Goal: Task Accomplishment & Management: Complete application form

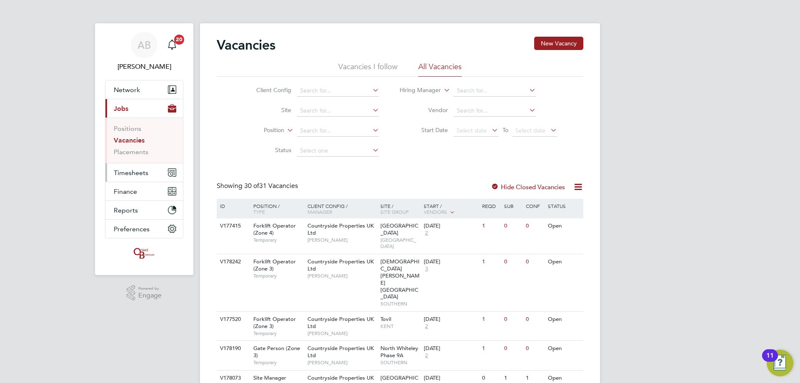
click at [125, 176] on span "Timesheets" at bounding box center [131, 173] width 35 height 8
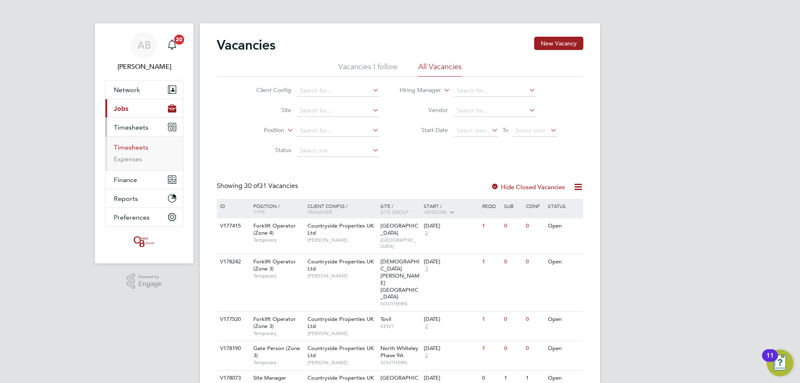
click at [128, 148] on link "Timesheets" at bounding box center [131, 147] width 35 height 8
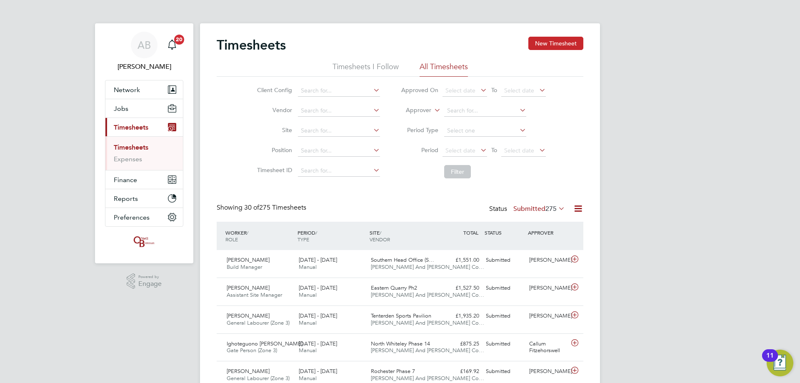
click at [572, 43] on button "New Timesheet" at bounding box center [555, 43] width 55 height 13
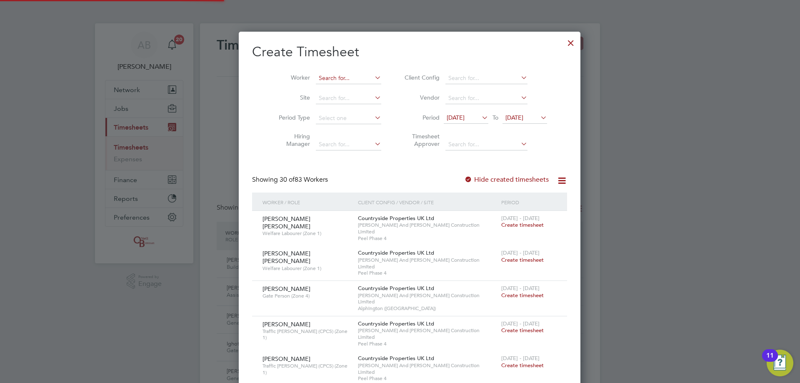
click at [319, 77] on input at bounding box center [348, 78] width 65 height 12
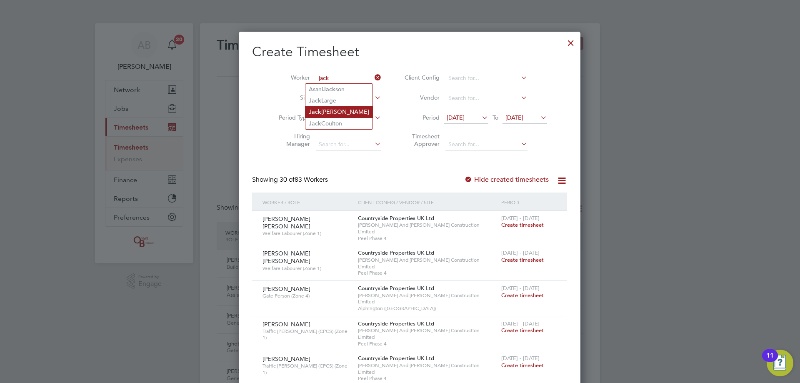
click at [325, 110] on li "[PERSON_NAME]" at bounding box center [338, 111] width 67 height 11
type input "[PERSON_NAME]"
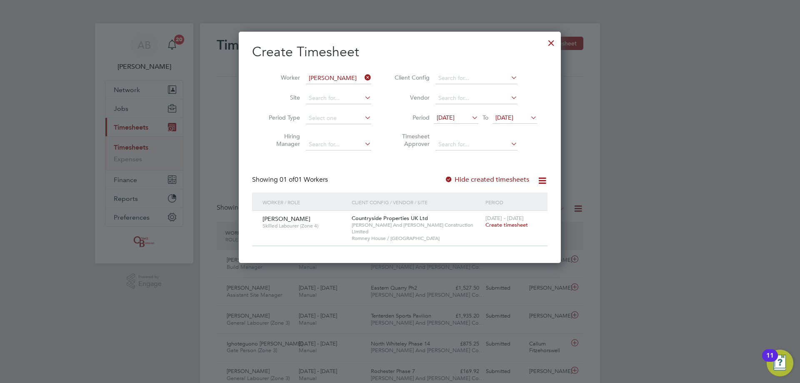
click at [509, 225] on span "Create timesheet" at bounding box center [506, 224] width 42 height 7
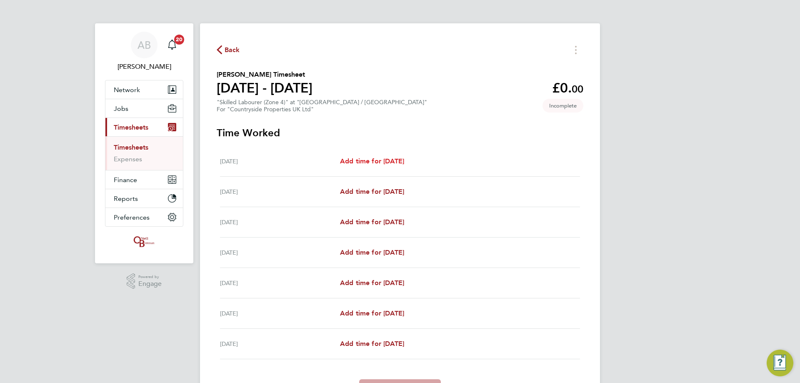
click at [374, 161] on span "Add time for [DATE]" at bounding box center [372, 161] width 64 height 8
select select "30"
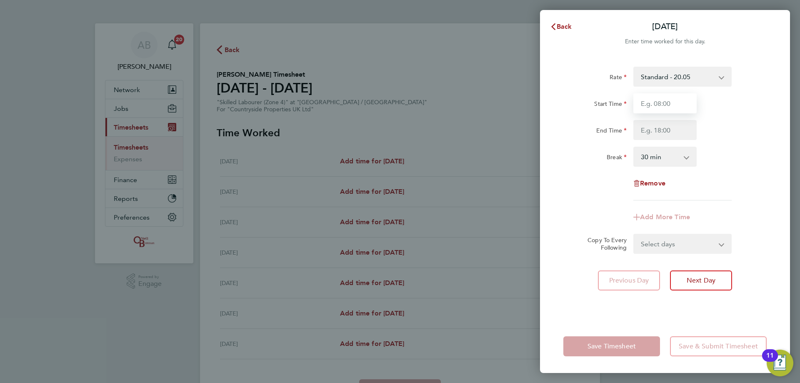
click at [658, 98] on input "Start Time" at bounding box center [664, 103] width 63 height 20
type input "08:00"
click at [674, 132] on input "End Time" at bounding box center [664, 130] width 63 height 20
type input "16:30"
click at [666, 244] on form "Rate Standard - 20.05 Start Time 08:00 End Time 16:30 Break 0 min 15 min 30 min…" at bounding box center [664, 160] width 203 height 187
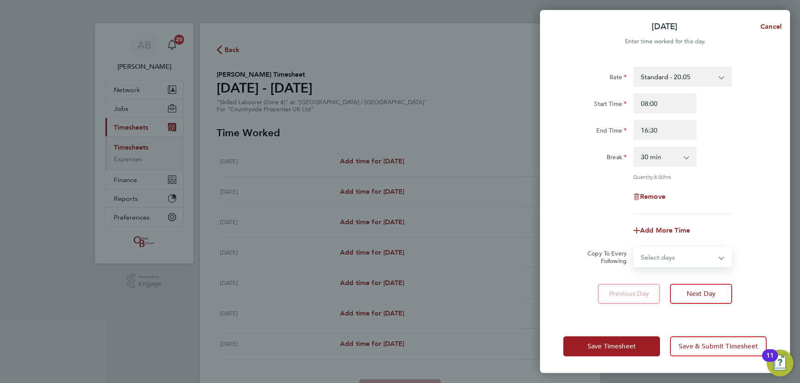
select select "WEEKEND"
click at [634, 248] on select "Select days Day Weekday (Mon-Fri) Weekend (Sat-Sun) [DATE] [DATE] [DATE] [DATE]…" at bounding box center [677, 257] width 87 height 18
select select "[DATE]"
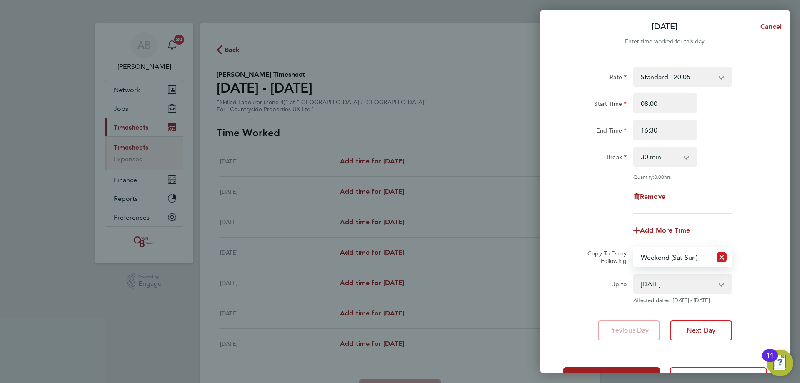
click at [725, 257] on icon "Reset selection" at bounding box center [721, 257] width 10 height 10
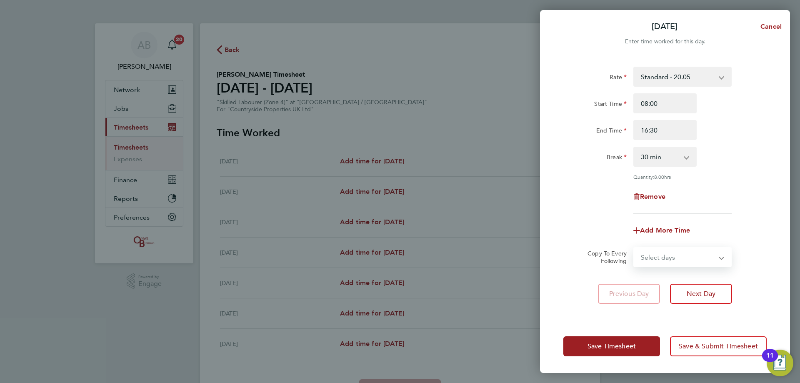
click at [718, 256] on select "Select days Day Weekday (Mon-Fri) Weekend (Sat-Sun) [DATE] [DATE] [DATE] [DATE]…" at bounding box center [677, 257] width 87 height 18
select select "WEEKDAY"
click at [634, 248] on select "Select days Day Weekday (Mon-Fri) Weekend (Sat-Sun) [DATE] [DATE] [DATE] [DATE]…" at bounding box center [677, 257] width 87 height 18
select select "[DATE]"
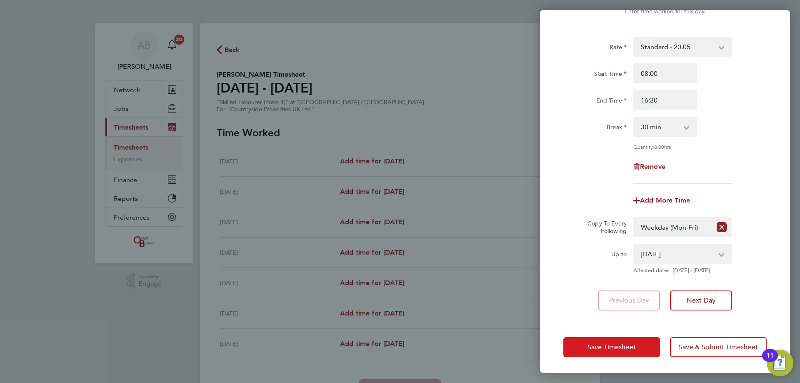
click at [638, 351] on button "Save Timesheet" at bounding box center [611, 347] width 97 height 20
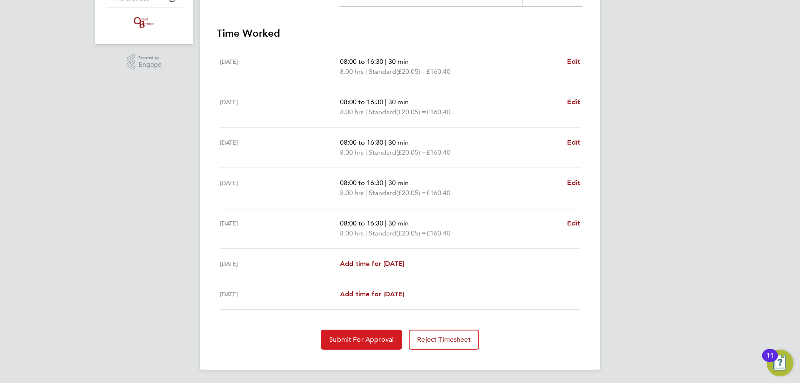
click at [375, 341] on span "Submit For Approval" at bounding box center [361, 339] width 65 height 8
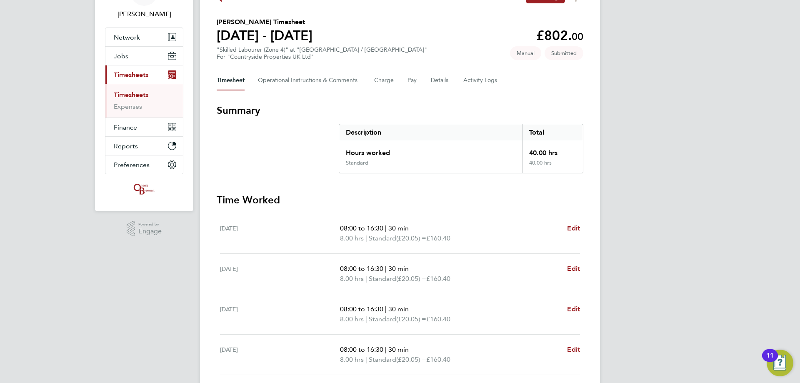
click at [134, 95] on link "Timesheets" at bounding box center [131, 95] width 35 height 8
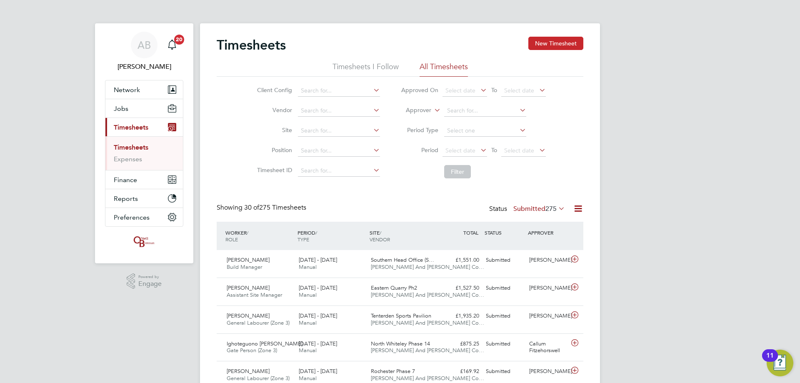
click at [535, 45] on button "New Timesheet" at bounding box center [555, 43] width 55 height 13
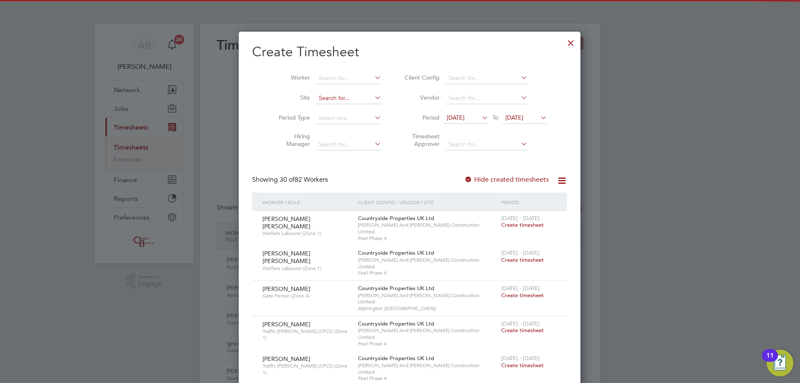
click at [317, 99] on input at bounding box center [348, 98] width 65 height 12
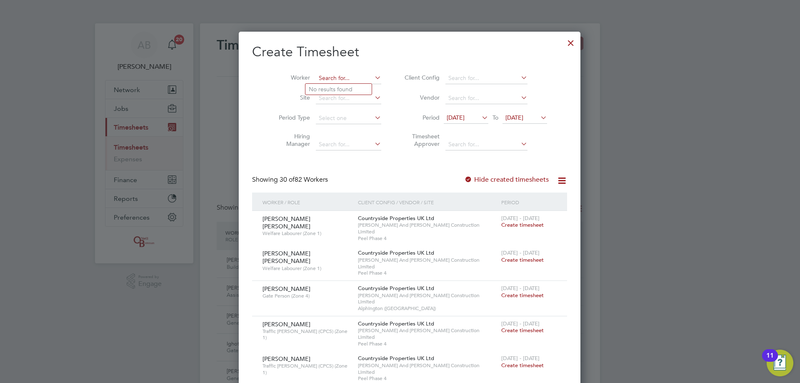
click at [319, 75] on input at bounding box center [348, 78] width 65 height 12
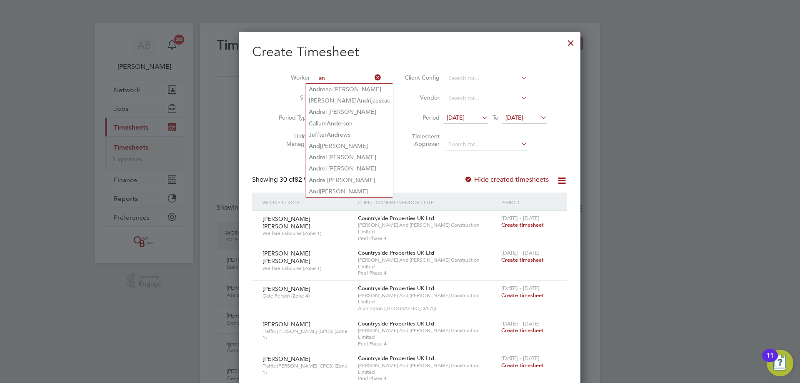
type input "a"
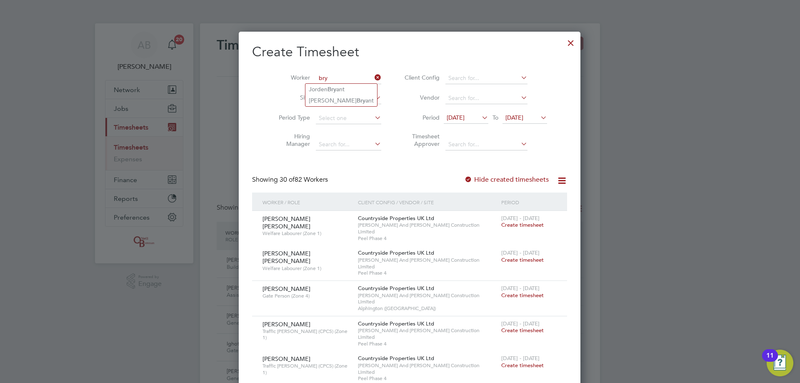
type input "bry"
click at [322, 73] on input at bounding box center [348, 78] width 65 height 12
click at [335, 110] on li "[PERSON_NAME]" at bounding box center [356, 111] width 103 height 11
type input "[PERSON_NAME]"
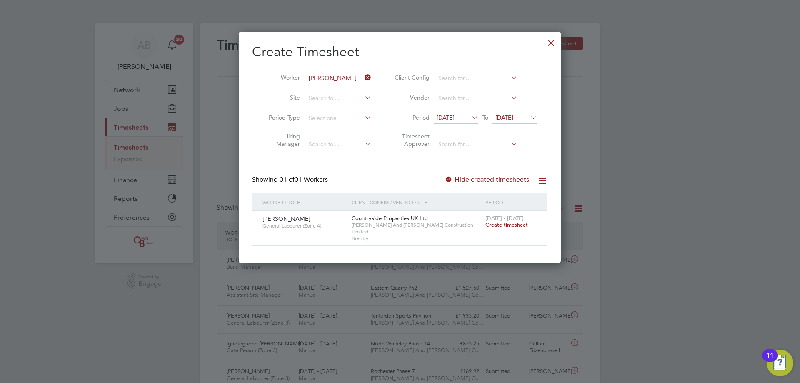
click at [510, 223] on span "Create timesheet" at bounding box center [506, 224] width 42 height 7
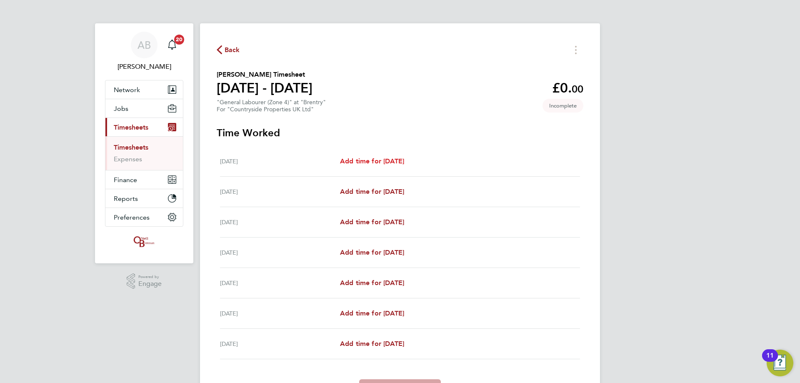
click at [404, 157] on span "Add time for [DATE]" at bounding box center [372, 161] width 64 height 8
select select "30"
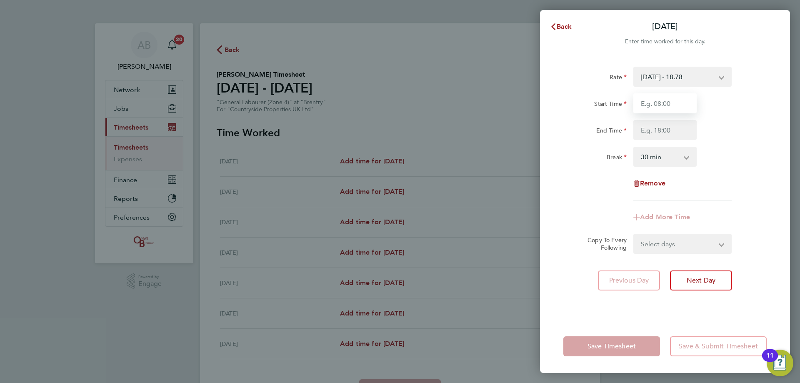
click at [654, 97] on input "Start Time" at bounding box center [664, 103] width 63 height 20
type input "08:00"
click at [661, 131] on input "End Time" at bounding box center [664, 130] width 63 height 20
type input "16:30"
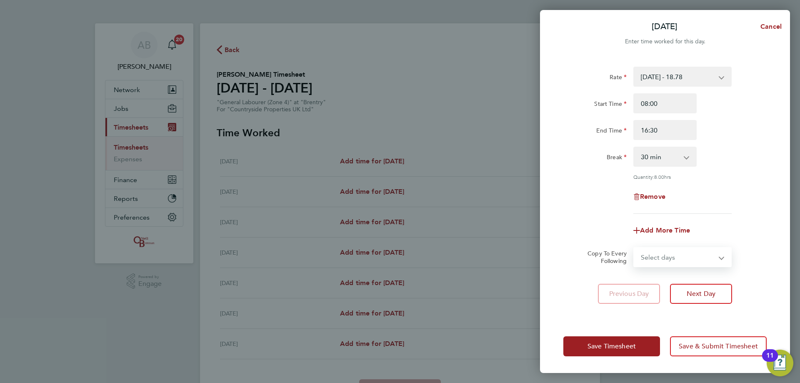
click at [673, 252] on select "Select days Day Weekday (Mon-Fri) Weekend (Sat-Sun) [DATE] [DATE] [DATE] [DATE]…" at bounding box center [677, 257] width 87 height 18
select select "WEEKDAY"
click at [634, 248] on select "Select days Day Weekday (Mon-Fri) Weekend (Sat-Sun) [DATE] [DATE] [DATE] [DATE]…" at bounding box center [677, 257] width 87 height 18
select select "[DATE]"
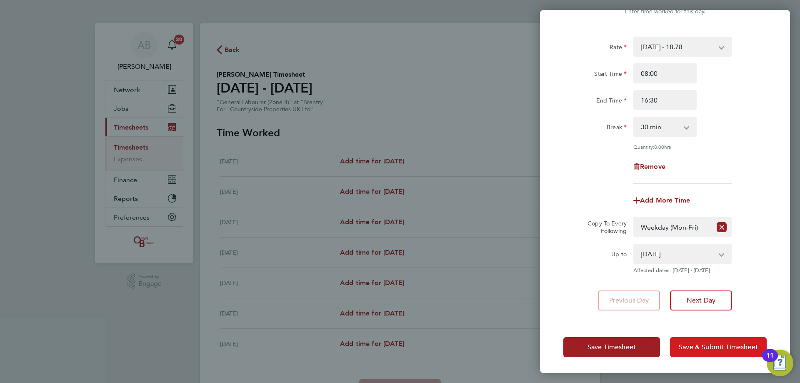
click at [705, 347] on span "Save & Submit Timesheet" at bounding box center [718, 347] width 79 height 8
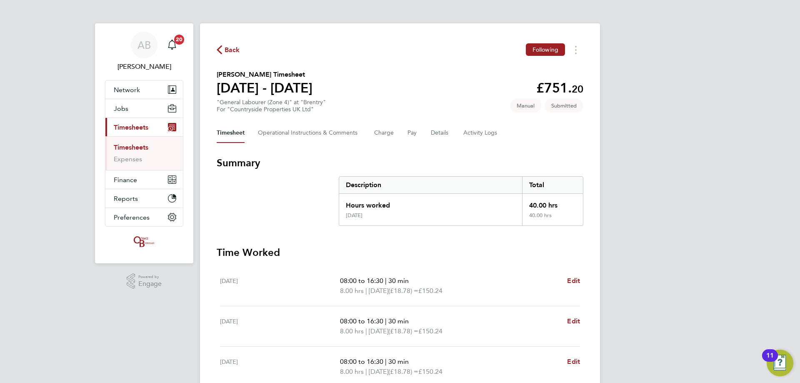
drag, startPoint x: 143, startPoint y: 147, endPoint x: 165, endPoint y: 144, distance: 22.4
click at [143, 147] on link "Timesheets" at bounding box center [131, 147] width 35 height 8
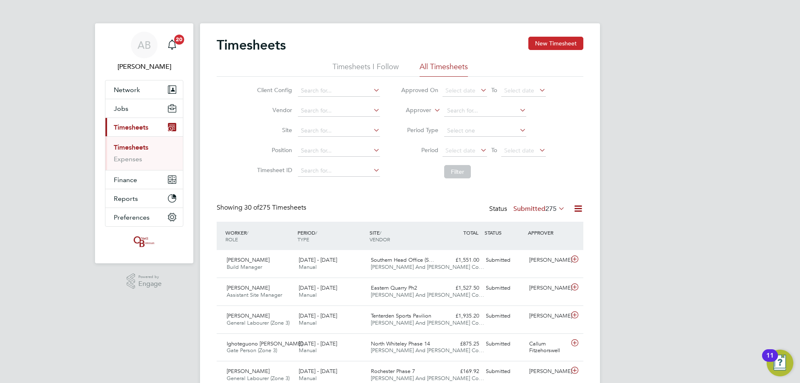
click at [549, 41] on button "New Timesheet" at bounding box center [555, 43] width 55 height 13
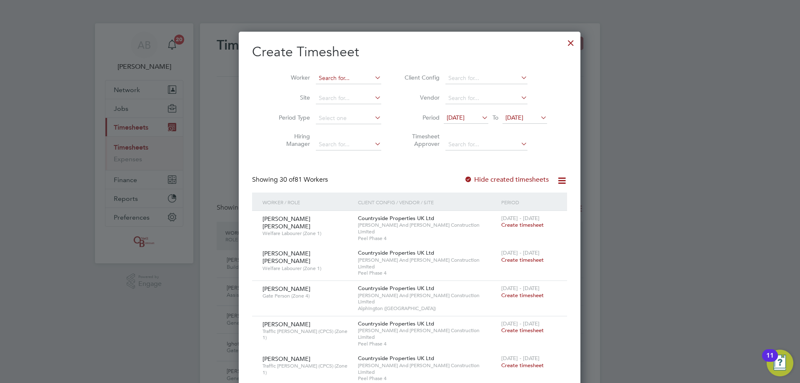
click at [319, 78] on input at bounding box center [348, 78] width 65 height 12
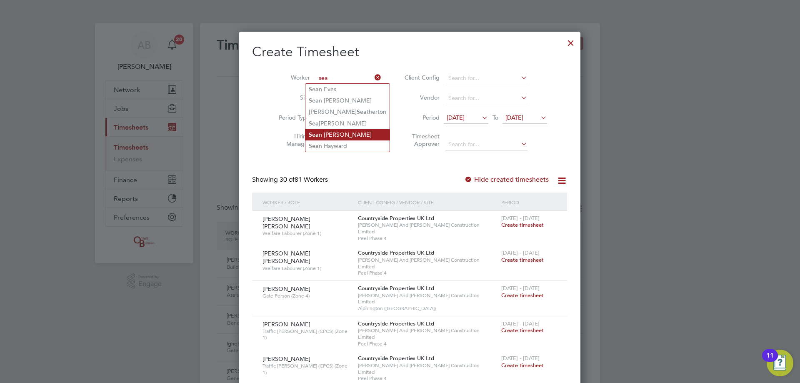
click at [325, 134] on li "Sea n [PERSON_NAME]" at bounding box center [347, 134] width 84 height 11
type input "[PERSON_NAME]"
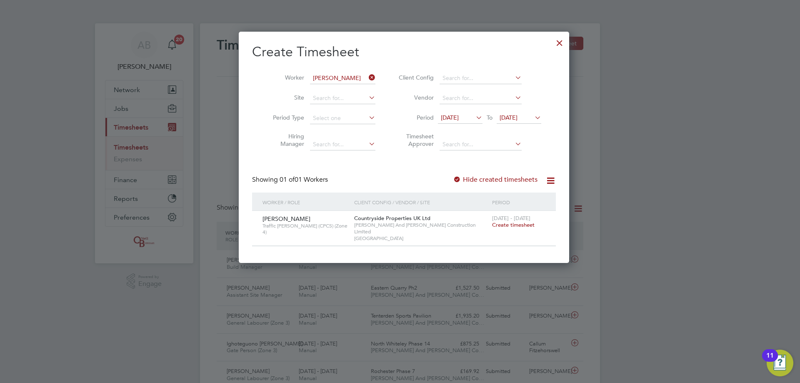
click at [504, 225] on span "Create timesheet" at bounding box center [513, 224] width 42 height 7
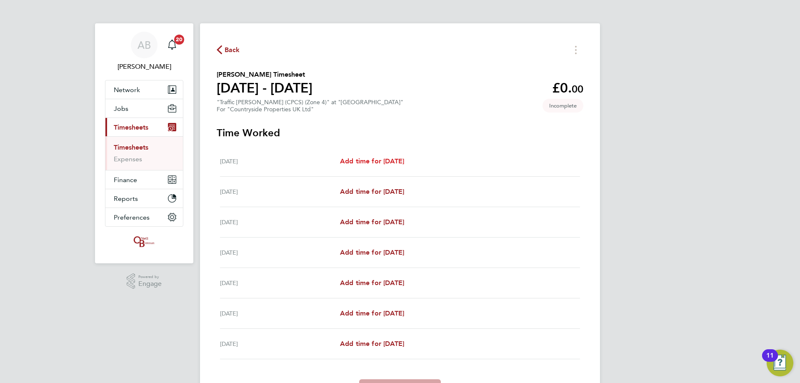
click at [390, 161] on span "Add time for [DATE]" at bounding box center [372, 161] width 64 height 8
select select "30"
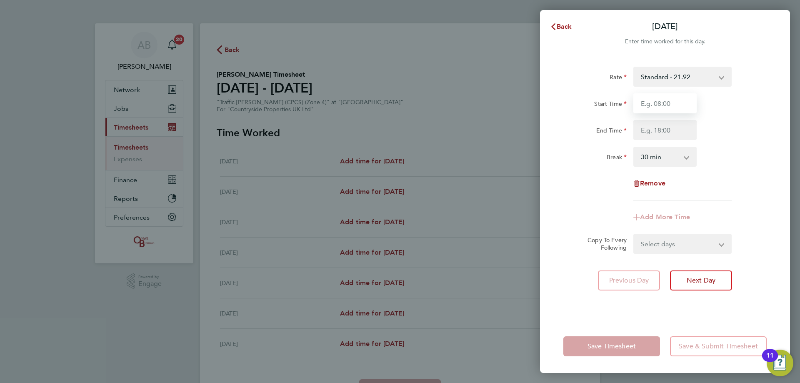
click at [658, 103] on input "Start Time" at bounding box center [664, 103] width 63 height 20
type input "08:00"
click at [661, 132] on input "End Time" at bounding box center [664, 130] width 63 height 20
type input "16:30"
click at [669, 246] on div "Select days Day Weekday (Mon-Fri) Weekend (Sat-Sun) [DATE] [DATE] [DATE] [DATE]…" at bounding box center [682, 244] width 98 height 20
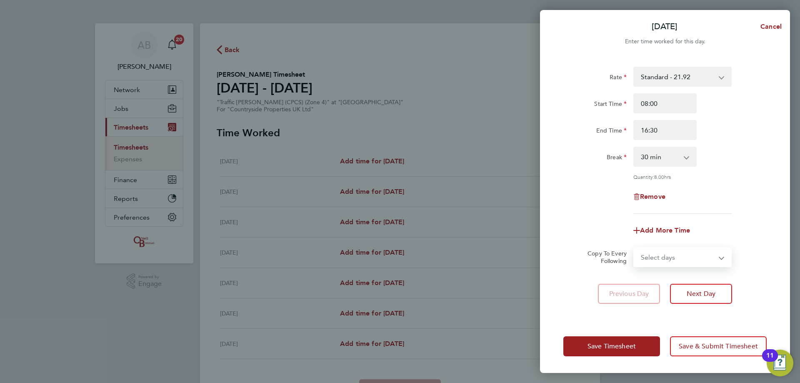
select select "WEEKDAY"
click at [634, 248] on select "Select days Day Weekday (Mon-Fri) Weekend (Sat-Sun) [DATE] [DATE] [DATE] [DATE]…" at bounding box center [677, 257] width 87 height 18
select select "[DATE]"
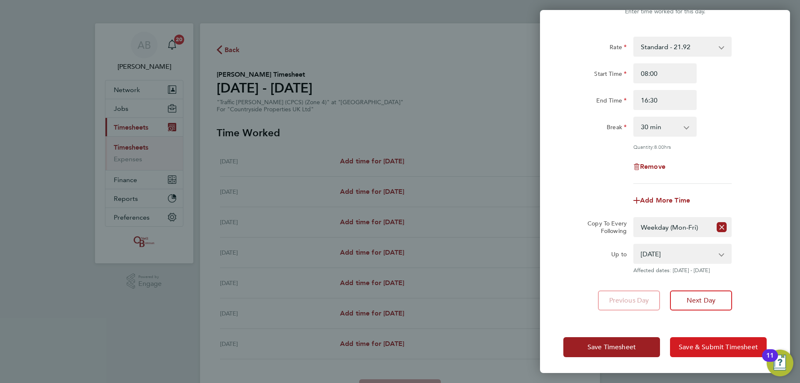
click at [714, 340] on button "Save & Submit Timesheet" at bounding box center [718, 347] width 97 height 20
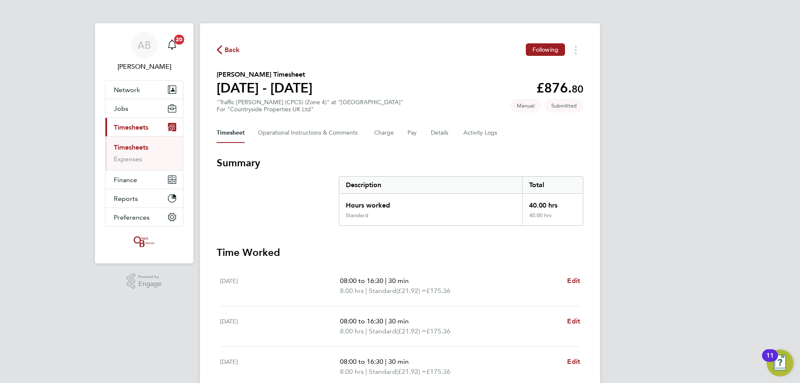
click at [140, 149] on link "Timesheets" at bounding box center [131, 147] width 35 height 8
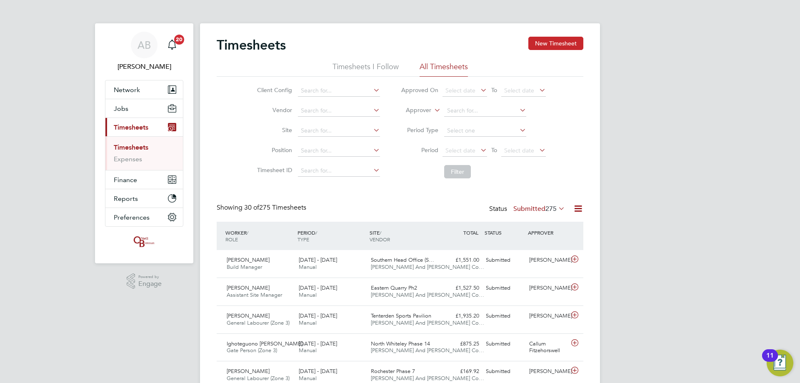
click at [561, 40] on button "New Timesheet" at bounding box center [555, 43] width 55 height 13
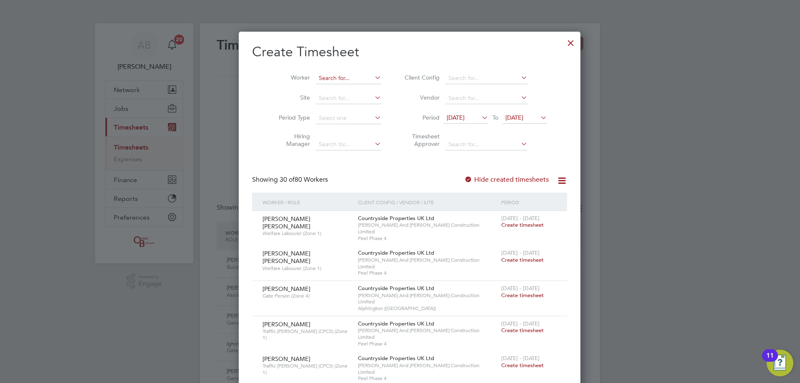
click at [327, 80] on input at bounding box center [348, 78] width 65 height 12
click at [337, 91] on li "Dom inic [PERSON_NAME]" at bounding box center [339, 89] width 68 height 11
type input "[PERSON_NAME]"
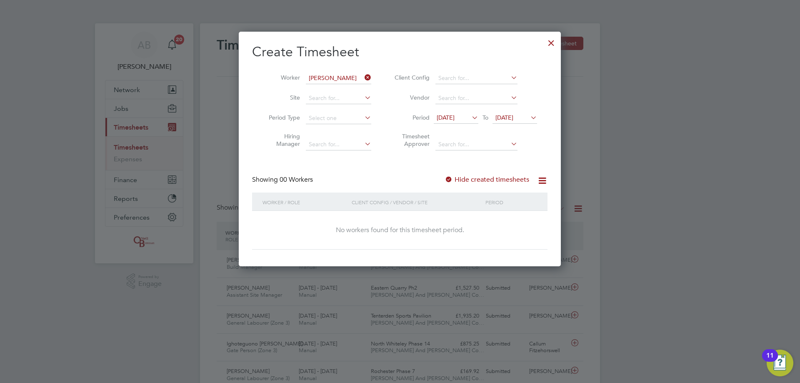
click at [363, 77] on icon at bounding box center [363, 78] width 0 height 12
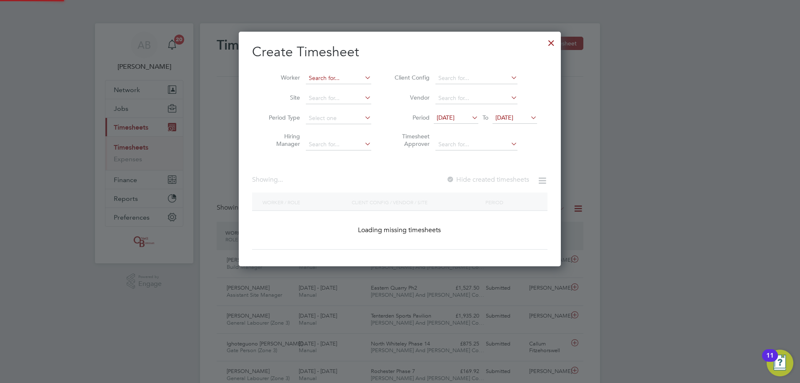
click at [357, 78] on input at bounding box center [338, 78] width 65 height 12
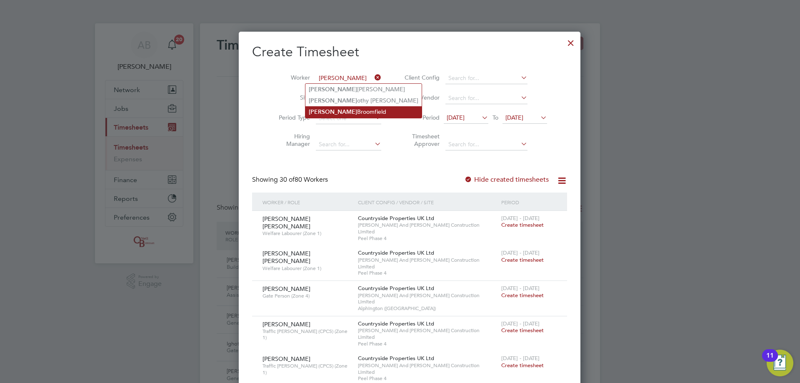
click at [344, 109] on li "[PERSON_NAME]" at bounding box center [363, 111] width 116 height 11
type input "[PERSON_NAME]"
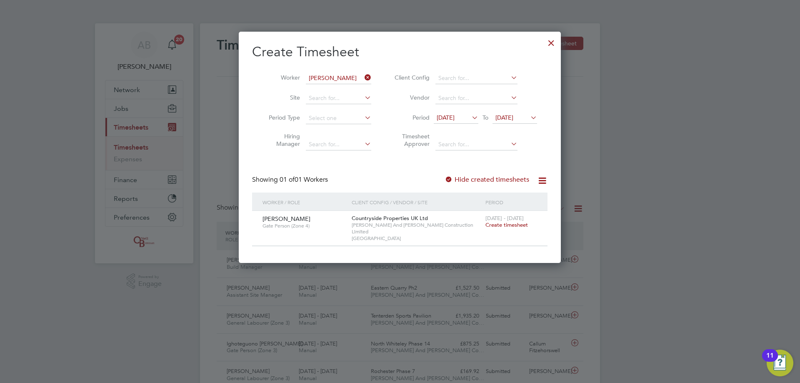
click at [497, 225] on span "Create timesheet" at bounding box center [506, 224] width 42 height 7
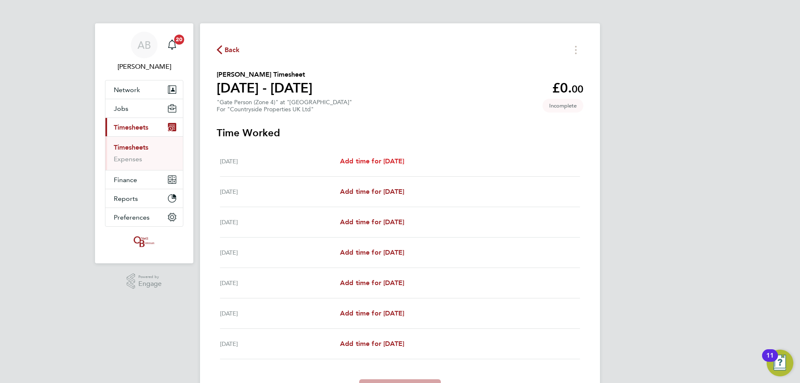
click at [392, 163] on span "Add time for [DATE]" at bounding box center [372, 161] width 64 height 8
select select "30"
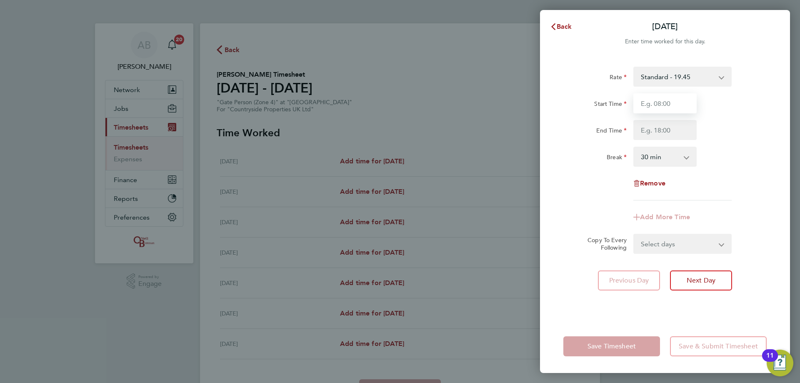
click at [659, 102] on input "Start Time" at bounding box center [664, 103] width 63 height 20
type input "08:00"
click at [669, 139] on input "End Time" at bounding box center [664, 130] width 63 height 20
type input "16:30"
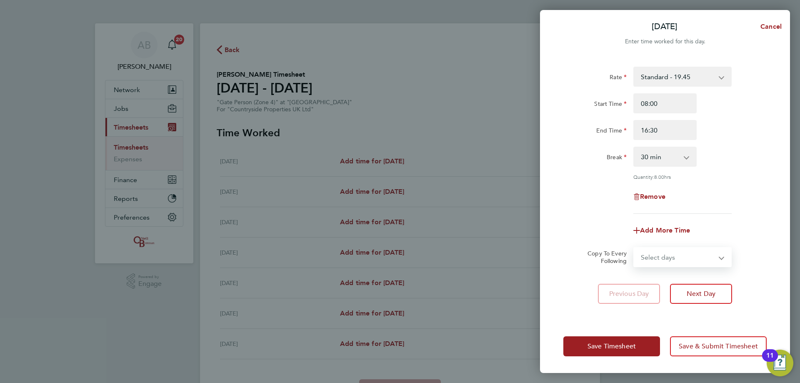
click at [674, 239] on form "Rate Standard - 19.45 Start Time 08:00 End Time 16:30 Break 0 min 15 min 30 min…" at bounding box center [664, 167] width 203 height 200
select select "WEEKDAY"
click at [634, 248] on select "Select days Day Weekday (Mon-Fri) Weekend (Sat-Sun) [DATE] [DATE] [DATE] [DATE]…" at bounding box center [677, 257] width 87 height 18
select select "[DATE]"
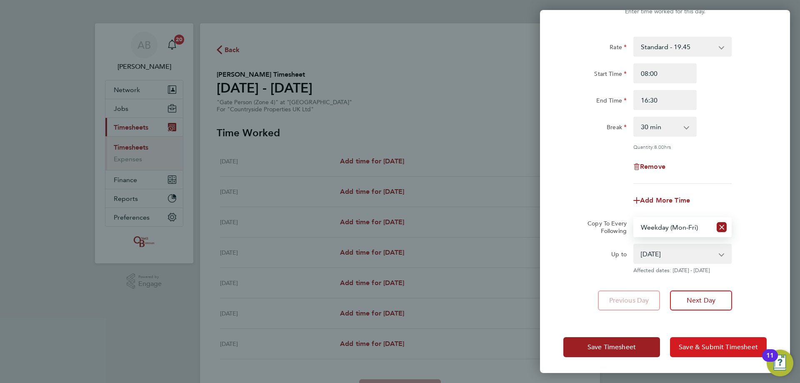
click at [698, 343] on span "Save & Submit Timesheet" at bounding box center [718, 347] width 79 height 8
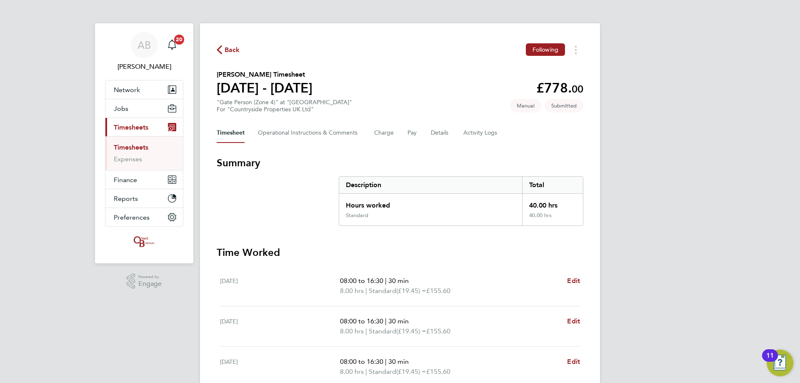
click at [137, 149] on link "Timesheets" at bounding box center [131, 147] width 35 height 8
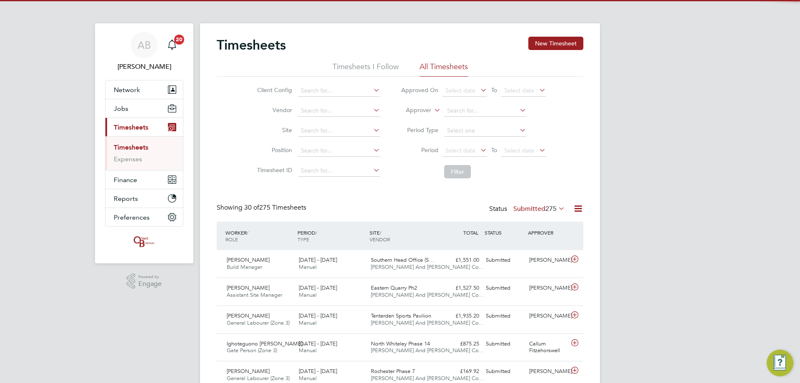
scroll to position [21, 72]
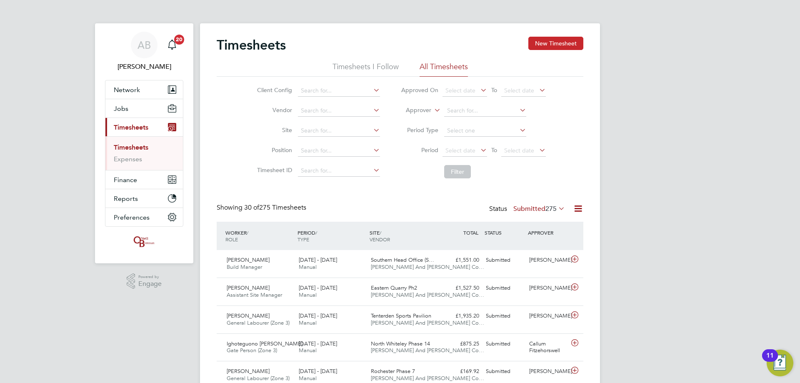
click at [564, 43] on button "New Timesheet" at bounding box center [555, 43] width 55 height 13
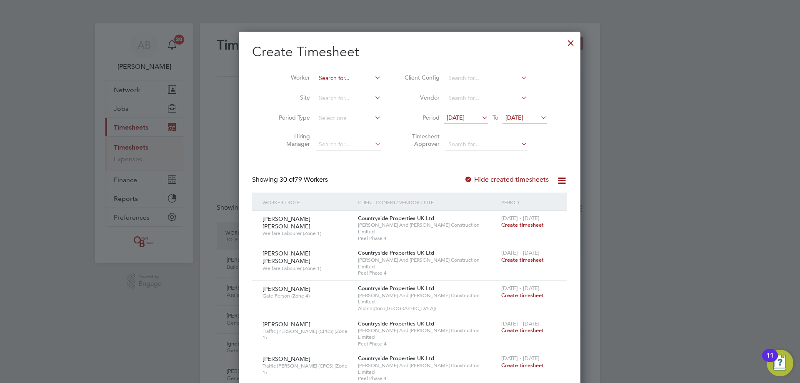
click at [329, 77] on input at bounding box center [348, 78] width 65 height 12
click at [338, 110] on li "She mar [PERSON_NAME]" at bounding box center [345, 111] width 81 height 11
type input "[PERSON_NAME]"
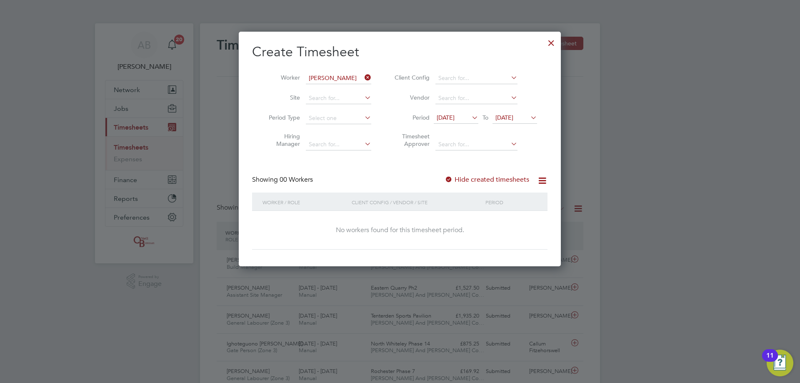
click at [363, 74] on icon at bounding box center [363, 78] width 0 height 12
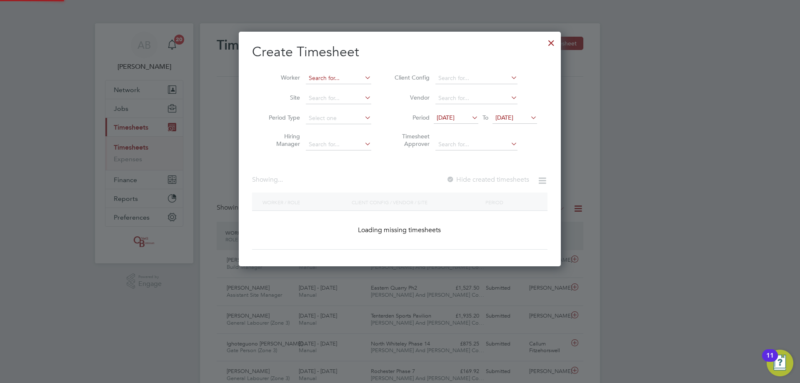
click at [343, 81] on input at bounding box center [338, 78] width 65 height 12
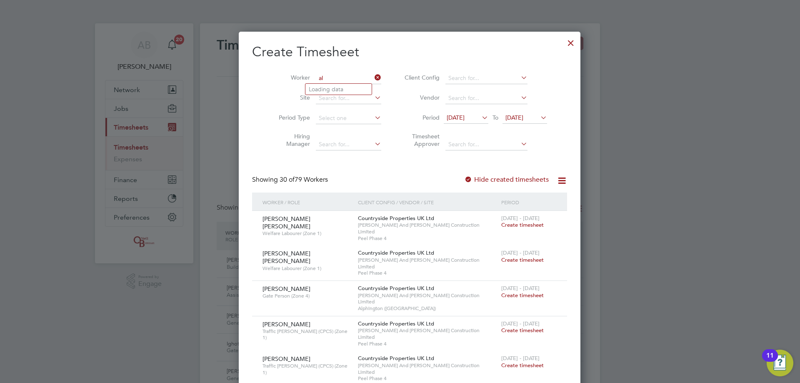
type input "a"
click at [333, 86] on li "[PERSON_NAME] Sed ovs" at bounding box center [338, 89] width 66 height 11
type input "[PERSON_NAME]"
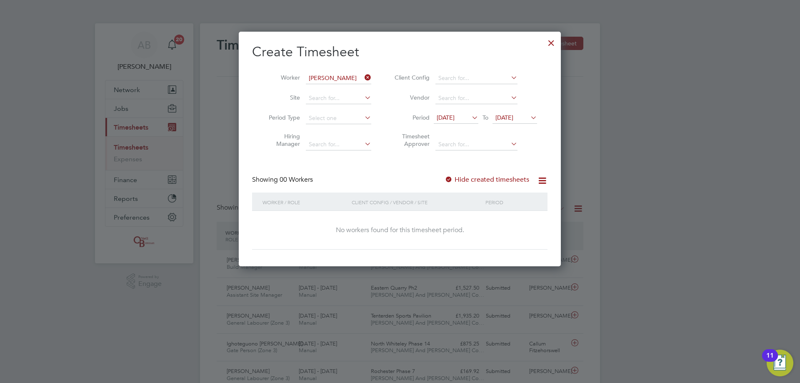
click at [363, 76] on icon at bounding box center [363, 78] width 0 height 12
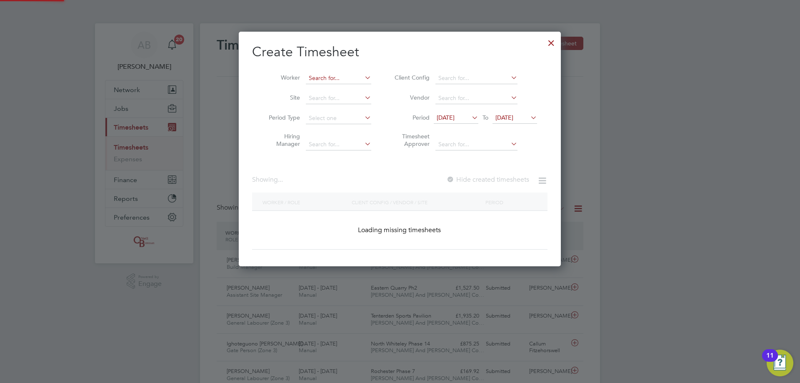
click at [345, 77] on input at bounding box center [338, 78] width 65 height 12
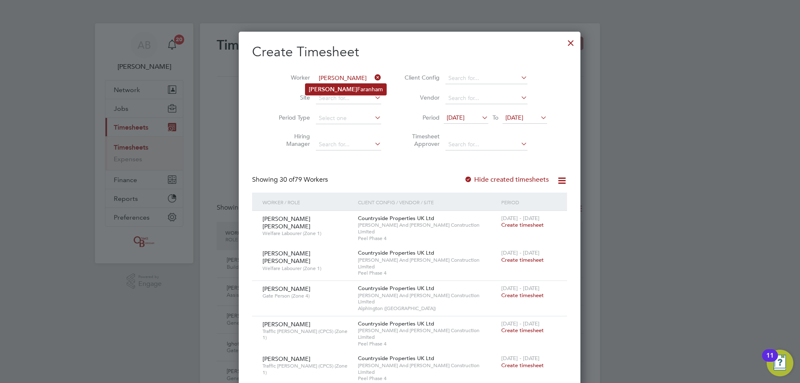
click at [348, 91] on li "[PERSON_NAME]" at bounding box center [345, 89] width 81 height 11
type input "[PERSON_NAME]"
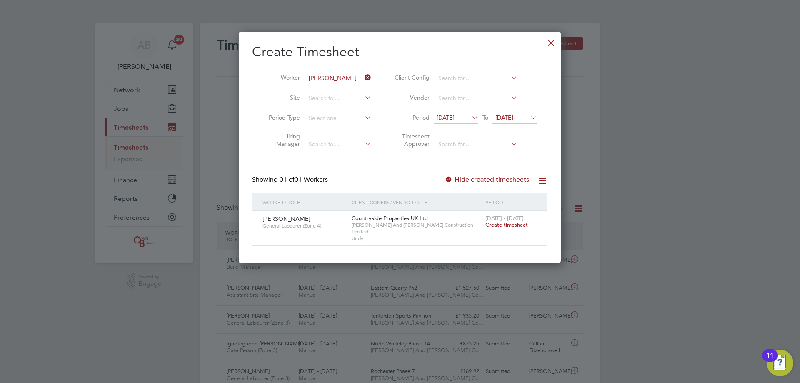
click at [522, 225] on span "Create timesheet" at bounding box center [506, 224] width 42 height 7
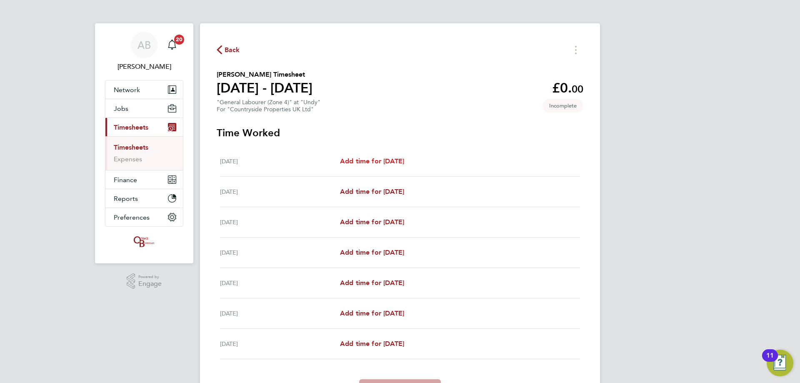
click at [390, 164] on span "Add time for [DATE]" at bounding box center [372, 161] width 64 height 8
select select "30"
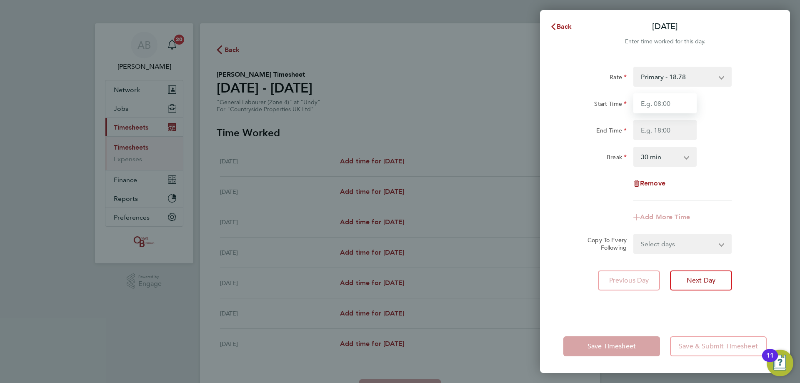
click at [648, 97] on input "Start Time" at bounding box center [664, 103] width 63 height 20
type input "07:30"
click at [666, 131] on input "End Time" at bounding box center [664, 130] width 63 height 20
type input "16:30"
click at [669, 249] on select "Select days Day Weekday (Mon-Fri) Weekend (Sat-Sun) [DATE] [DATE] [DATE] [DATE]…" at bounding box center [677, 243] width 87 height 18
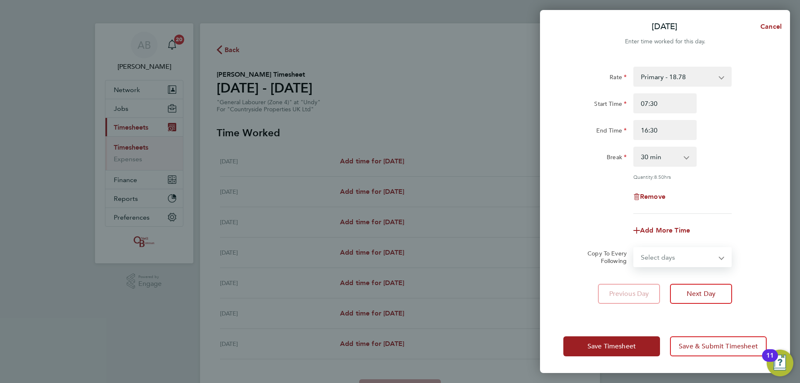
select select "WEEKDAY"
click at [634, 248] on select "Select days Day Weekday (Mon-Fri) Weekend (Sat-Sun) [DATE] [DATE] [DATE] [DATE]…" at bounding box center [677, 257] width 87 height 18
select select "[DATE]"
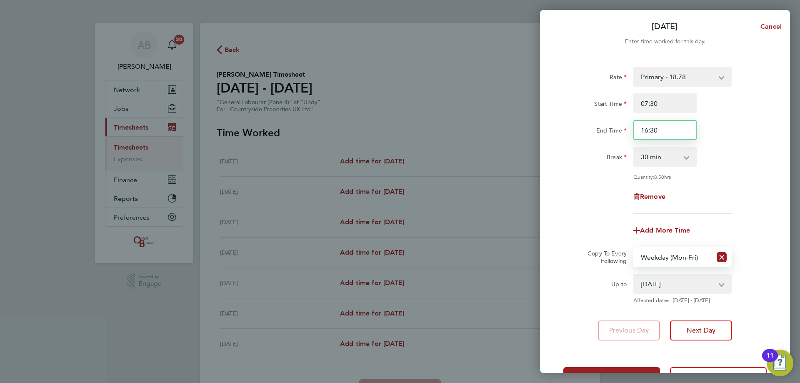
click at [670, 130] on input "16:30" at bounding box center [664, 130] width 63 height 20
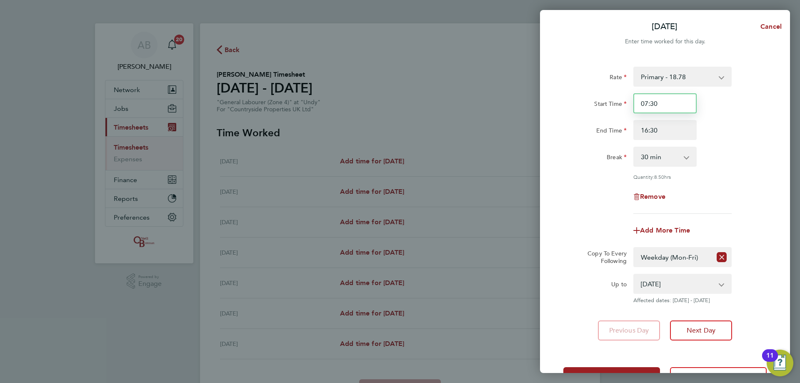
click at [668, 106] on input "07:30" at bounding box center [664, 103] width 63 height 20
click at [663, 132] on input "16:30" at bounding box center [664, 130] width 63 height 20
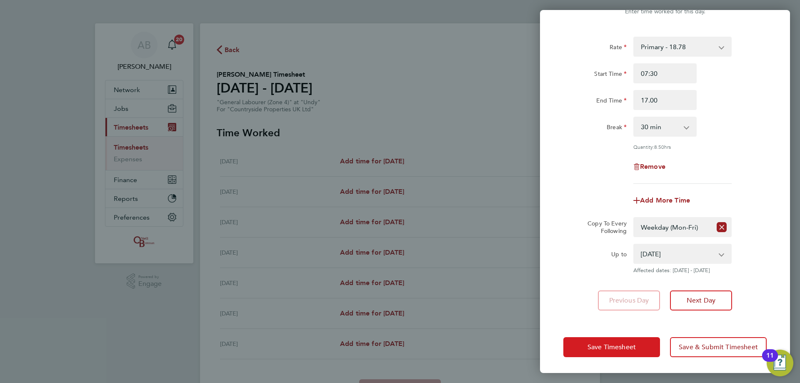
type input "17:00"
click at [639, 342] on button "Save Timesheet" at bounding box center [611, 347] width 97 height 20
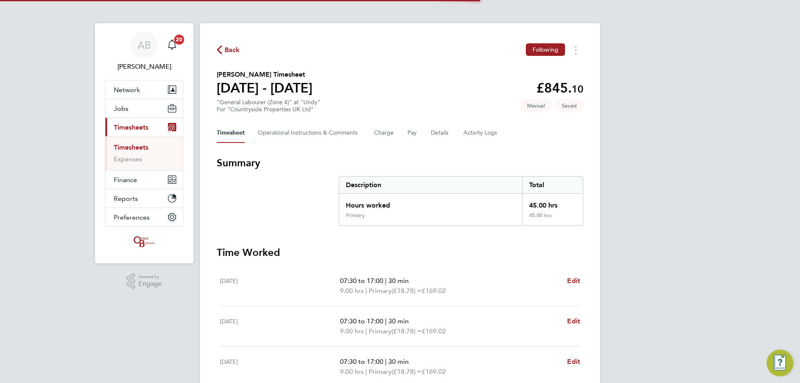
scroll to position [219, 0]
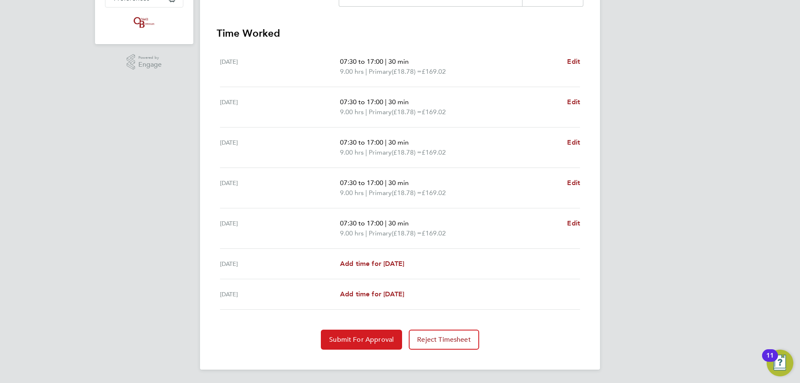
click at [344, 336] on span "Submit For Approval" at bounding box center [361, 339] width 65 height 8
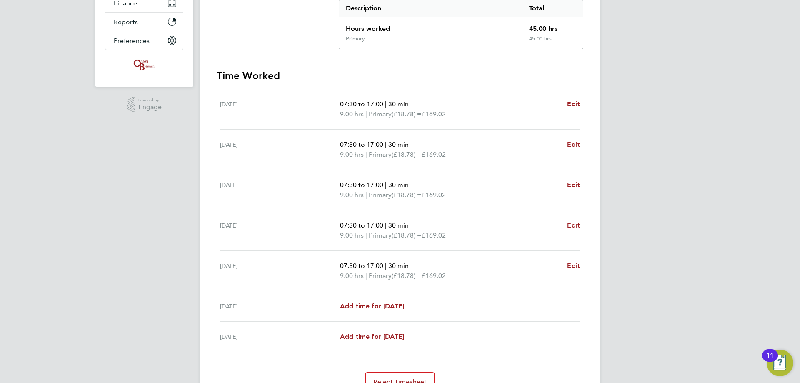
scroll to position [94, 0]
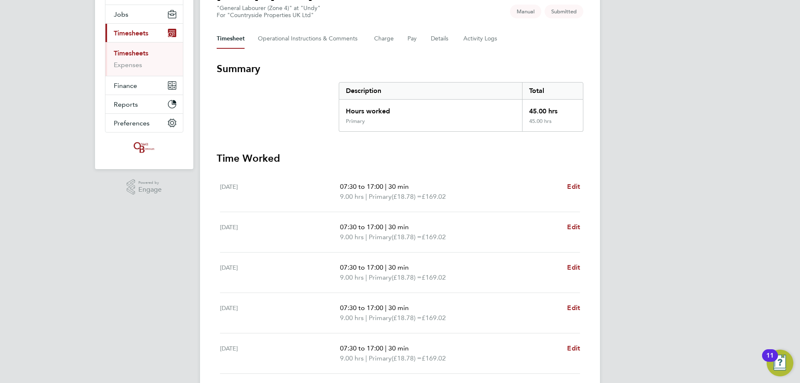
click at [132, 53] on link "Timesheets" at bounding box center [131, 53] width 35 height 8
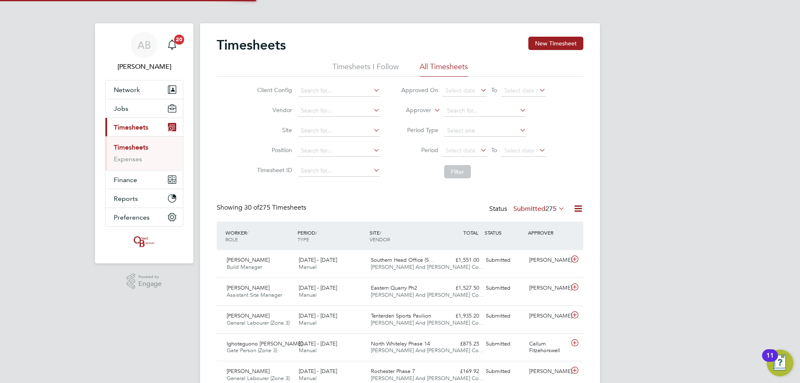
scroll to position [4, 4]
click at [123, 149] on link "Timesheets" at bounding box center [131, 147] width 35 height 8
click at [551, 44] on button "New Timesheet" at bounding box center [555, 43] width 55 height 13
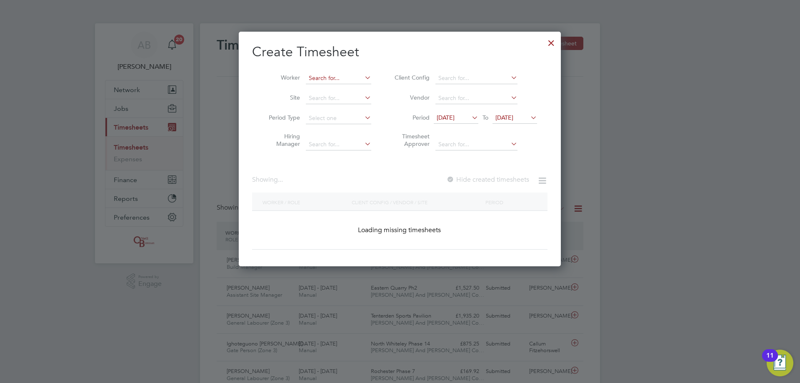
click at [329, 78] on input at bounding box center [338, 78] width 65 height 12
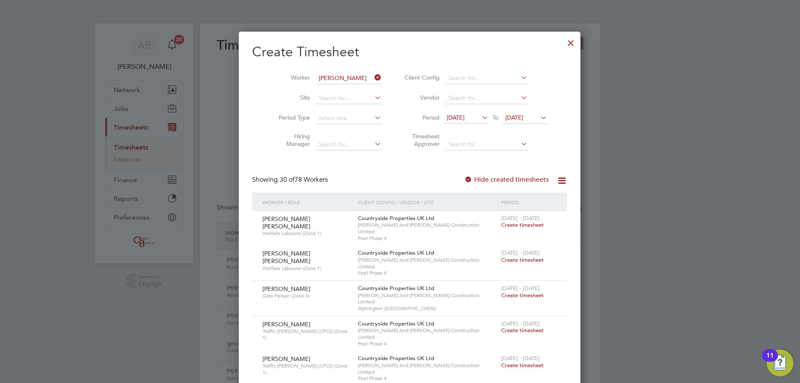
click at [359, 88] on b "Hel" at bounding box center [363, 89] width 9 height 7
type input "[PERSON_NAME]"
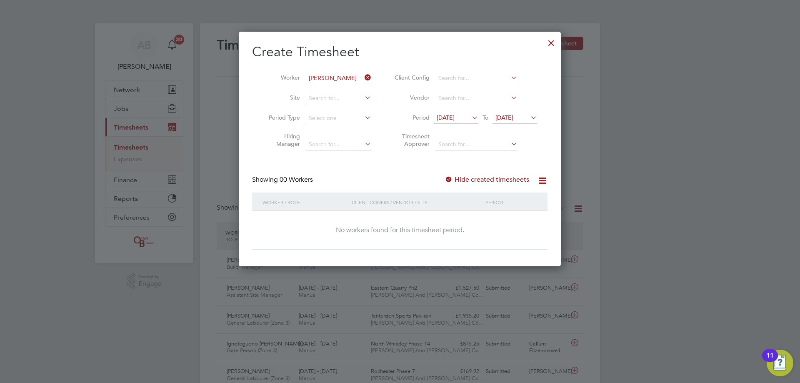
click at [363, 77] on icon at bounding box center [363, 78] width 0 height 12
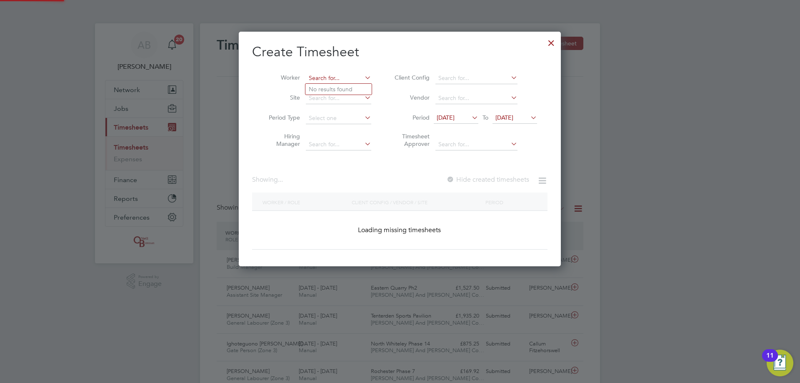
click at [339, 80] on input at bounding box center [338, 78] width 65 height 12
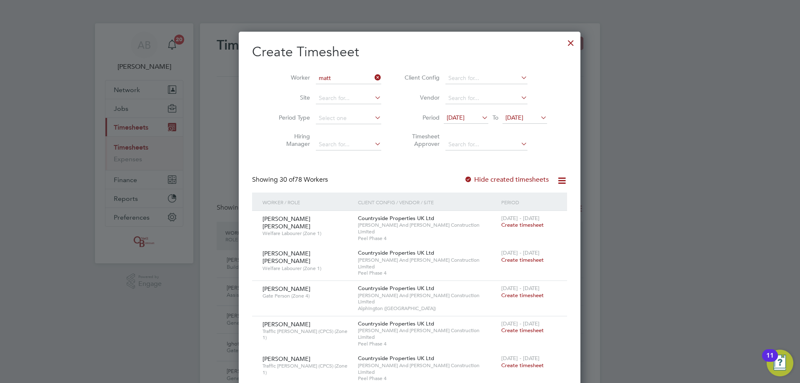
click at [342, 152] on li "[PERSON_NAME] [PERSON_NAME]" at bounding box center [363, 157] width 116 height 11
type input "[PERSON_NAME]"
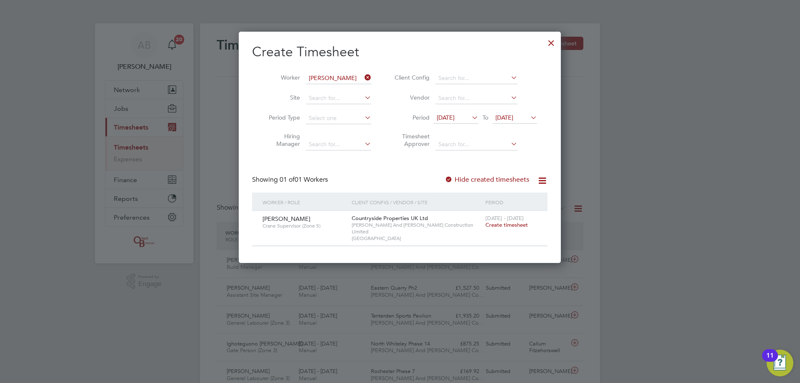
click at [520, 228] on div "[DATE] - [DATE] Create timesheet" at bounding box center [511, 222] width 56 height 22
click at [517, 223] on span "Create timesheet" at bounding box center [506, 224] width 42 height 7
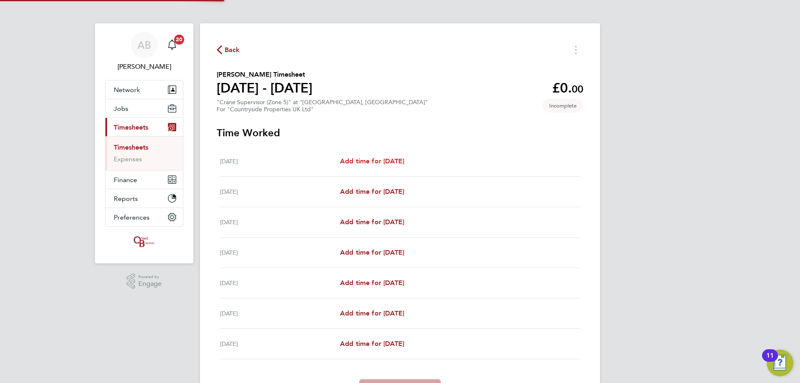
click at [404, 165] on link "Add time for [DATE]" at bounding box center [372, 161] width 64 height 10
select select "30"
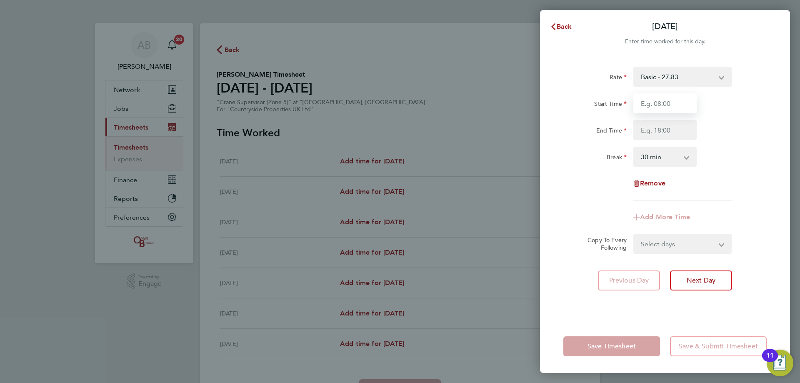
click at [663, 102] on input "Start Time" at bounding box center [664, 103] width 63 height 20
type input "07:00"
drag, startPoint x: 665, startPoint y: 111, endPoint x: 664, endPoint y: 128, distance: 17.1
click at [664, 128] on input "End Time" at bounding box center [664, 130] width 63 height 20
type input "17:30"
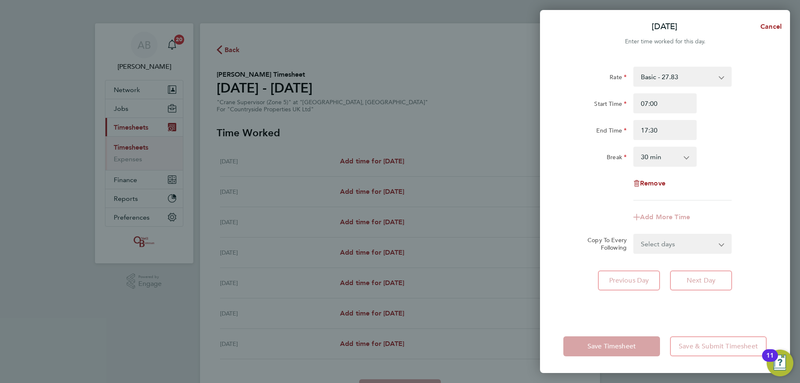
click at [666, 244] on form "Rate Basic - 27.83 Start Time 07:00 End Time 17:30 Break 0 min 15 min 30 min 45…" at bounding box center [664, 160] width 203 height 187
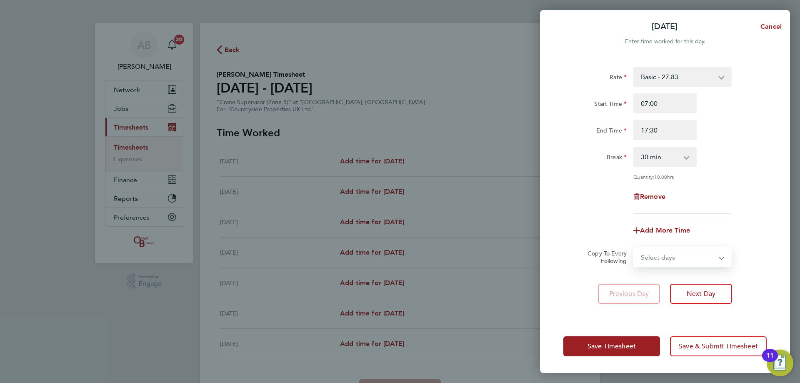
select select "WEEKDAY"
click at [634, 248] on select "Select days Day Weekday (Mon-Fri) Weekend (Sat-Sun) [DATE] [DATE] [DATE] [DATE]…" at bounding box center [677, 257] width 87 height 18
select select "[DATE]"
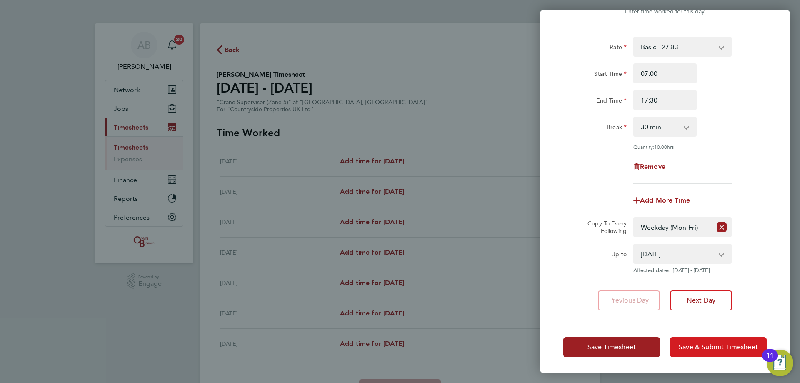
click at [717, 344] on span "Save & Submit Timesheet" at bounding box center [718, 347] width 79 height 8
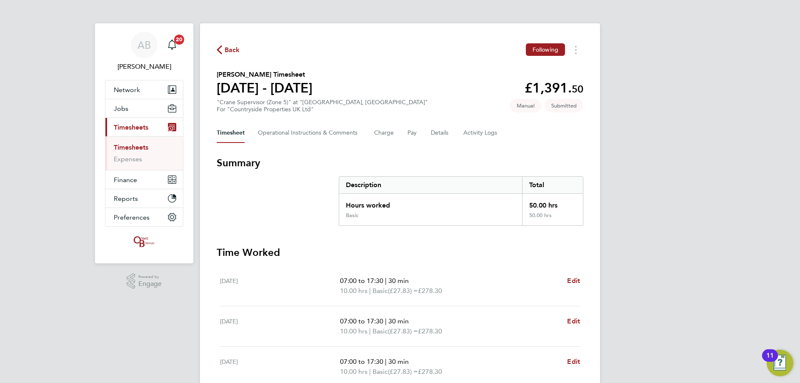
click at [136, 152] on li "Timesheets" at bounding box center [145, 149] width 62 height 12
click at [136, 149] on link "Timesheets" at bounding box center [131, 147] width 35 height 8
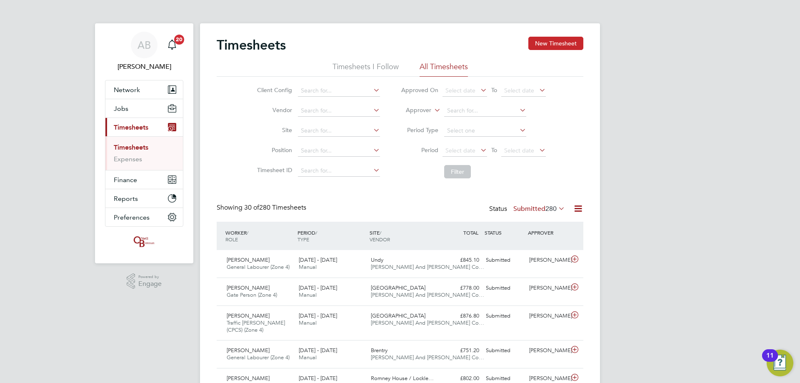
click at [536, 43] on button "New Timesheet" at bounding box center [555, 43] width 55 height 13
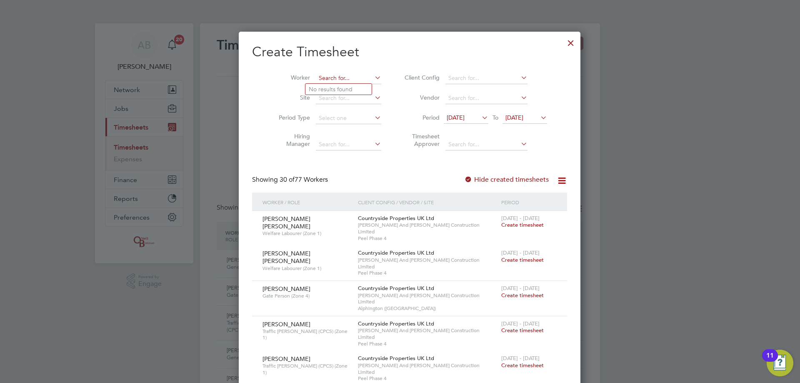
click at [325, 76] on input at bounding box center [348, 78] width 65 height 12
click at [331, 99] on li "[PERSON_NAME]" at bounding box center [356, 100] width 103 height 11
type input "[PERSON_NAME]"
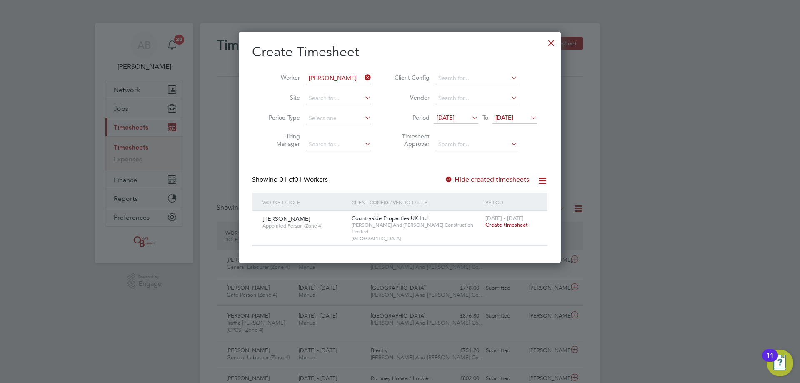
click at [504, 225] on span "Create timesheet" at bounding box center [506, 224] width 42 height 7
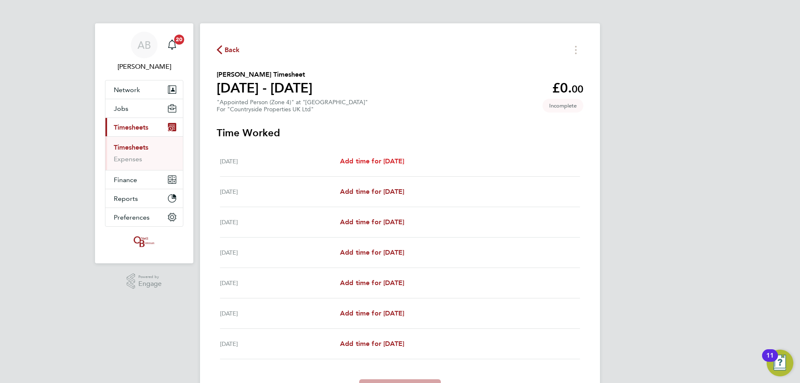
click at [382, 157] on span "Add time for [DATE]" at bounding box center [372, 161] width 64 height 8
select select "30"
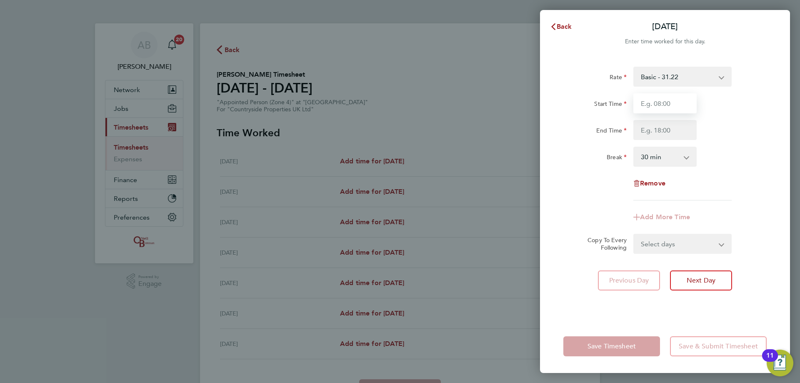
click at [649, 99] on input "Start Time" at bounding box center [664, 103] width 63 height 20
type input "07:00"
click at [665, 137] on input "End Time" at bounding box center [664, 130] width 63 height 20
type input "17:30"
click at [671, 240] on form "Rate Basic - 31.22 Start Time 07:00 End Time 17:30 Break 0 min 15 min 30 min 45…" at bounding box center [664, 160] width 203 height 187
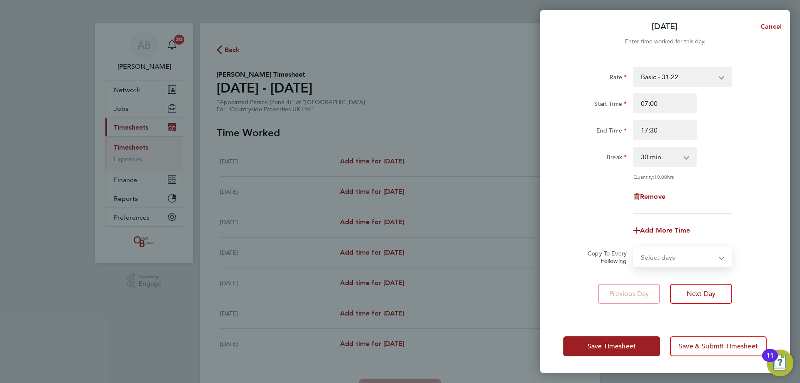
select select "WEEKEND"
click at [634, 248] on select "Select days Day Weekday (Mon-Fri) Weekend (Sat-Sun) [DATE] [DATE] [DATE] [DATE]…" at bounding box center [677, 257] width 87 height 18
select select "[DATE]"
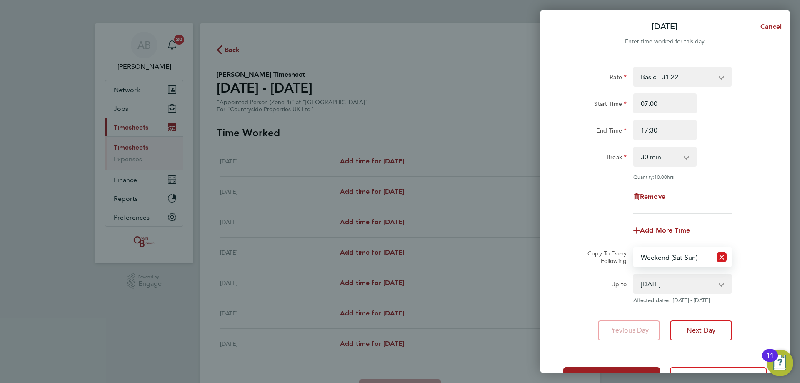
click at [724, 253] on icon "Reset selection" at bounding box center [721, 257] width 10 height 10
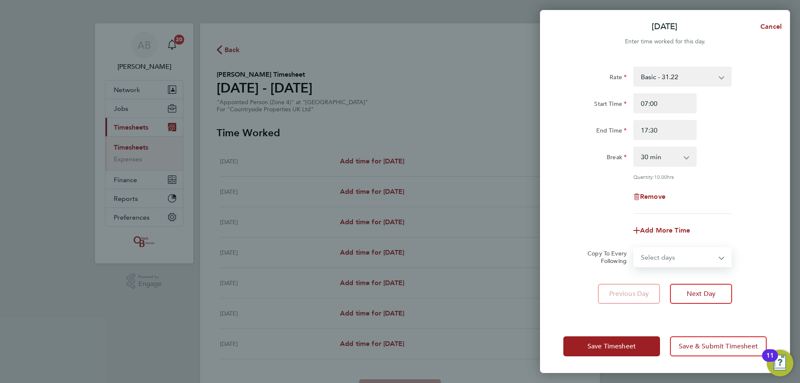
click at [681, 256] on select "Select days Day Weekday (Mon-Fri) Weekend (Sat-Sun) [DATE] [DATE] [DATE] [DATE]…" at bounding box center [677, 257] width 87 height 18
select select "WEEKDAY"
click at [634, 248] on select "Select days Day Weekday (Mon-Fri) Weekend (Sat-Sun) [DATE] [DATE] [DATE] [DATE]…" at bounding box center [677, 257] width 87 height 18
select select "[DATE]"
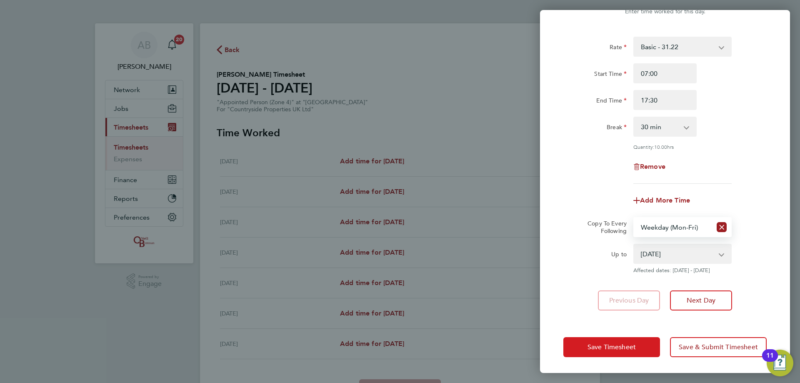
click at [632, 350] on span "Save Timesheet" at bounding box center [611, 347] width 48 height 8
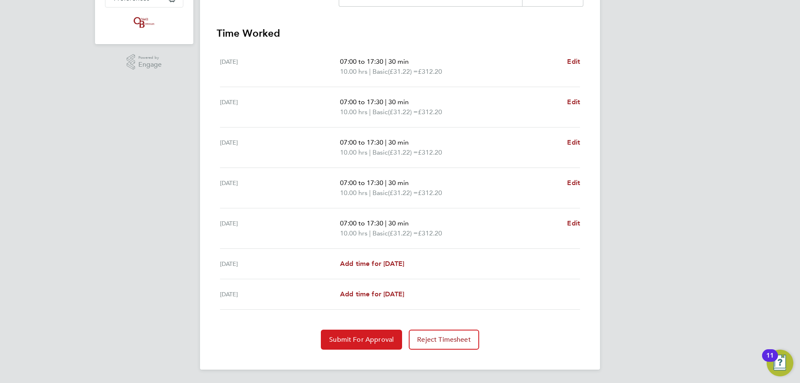
click at [360, 341] on span "Submit For Approval" at bounding box center [361, 339] width 65 height 8
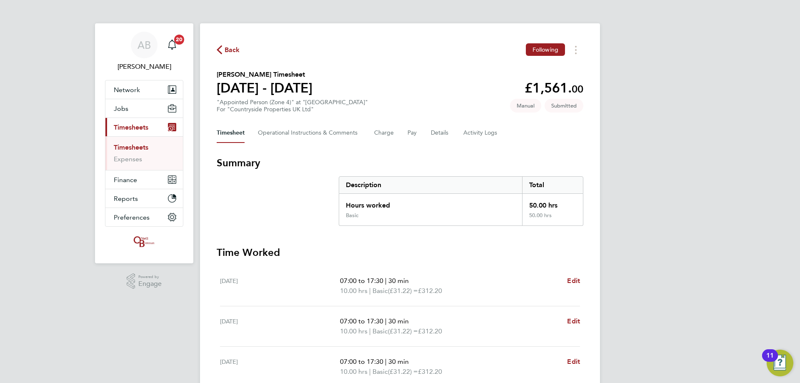
click at [130, 145] on link "Timesheets" at bounding box center [131, 147] width 35 height 8
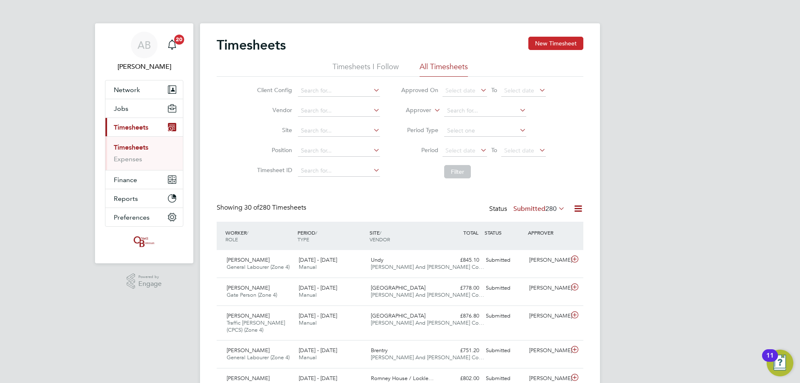
click at [551, 43] on button "New Timesheet" at bounding box center [555, 43] width 55 height 13
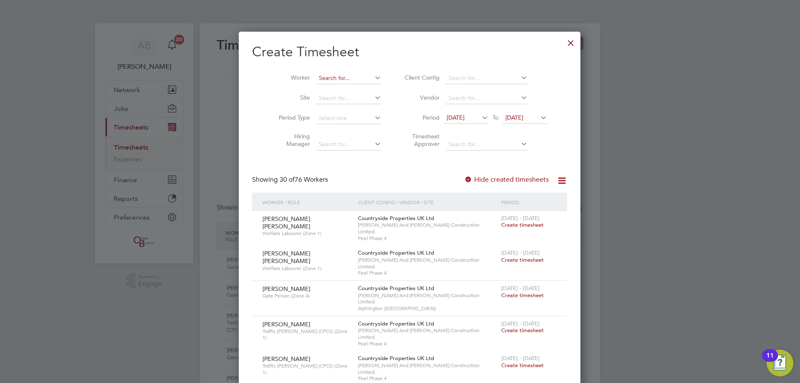
click at [321, 74] on input at bounding box center [348, 78] width 65 height 12
click at [347, 88] on li "[PERSON_NAME]" at bounding box center [338, 89] width 66 height 11
type input "[PERSON_NAME]"
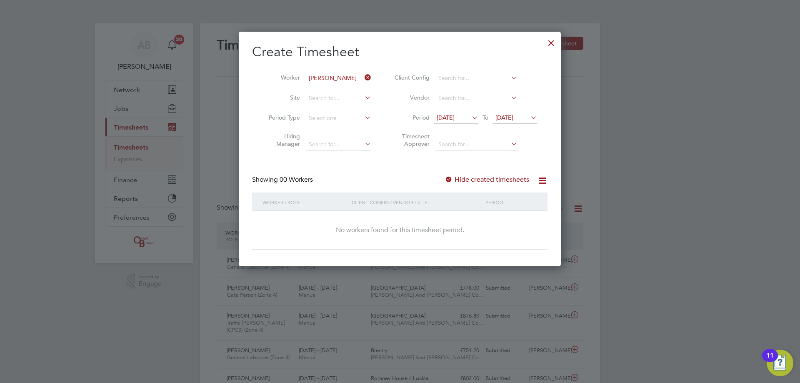
click at [363, 79] on icon at bounding box center [363, 78] width 0 height 12
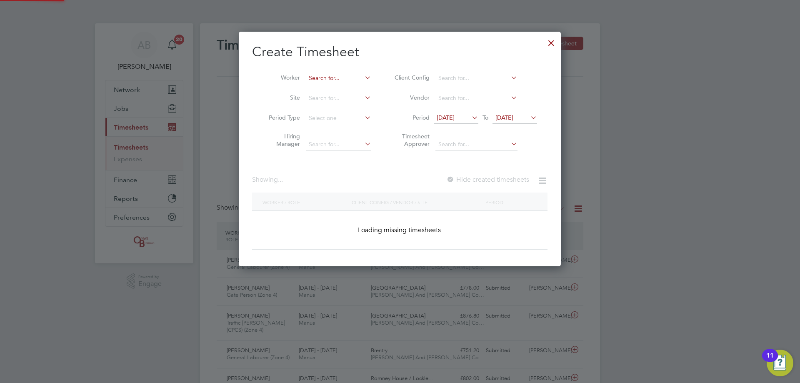
click at [328, 81] on input at bounding box center [338, 78] width 65 height 12
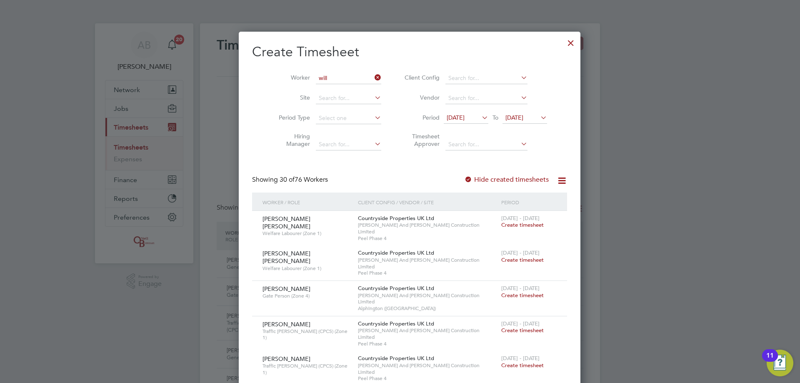
click at [336, 145] on li "Will iam [PERSON_NAME]" at bounding box center [343, 145] width 77 height 11
type input "[PERSON_NAME]"
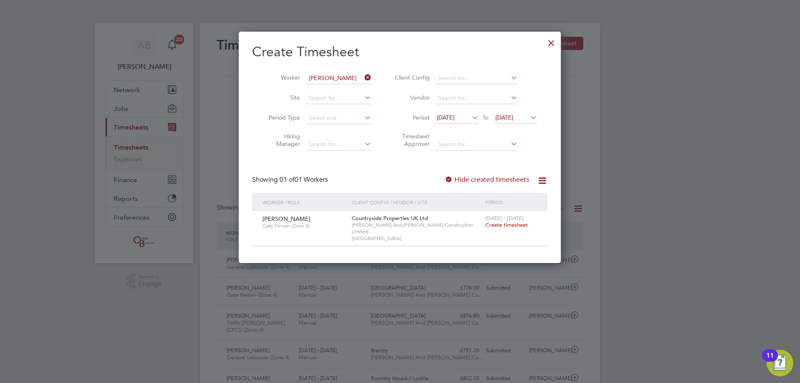
click at [501, 226] on span "Create timesheet" at bounding box center [506, 224] width 42 height 7
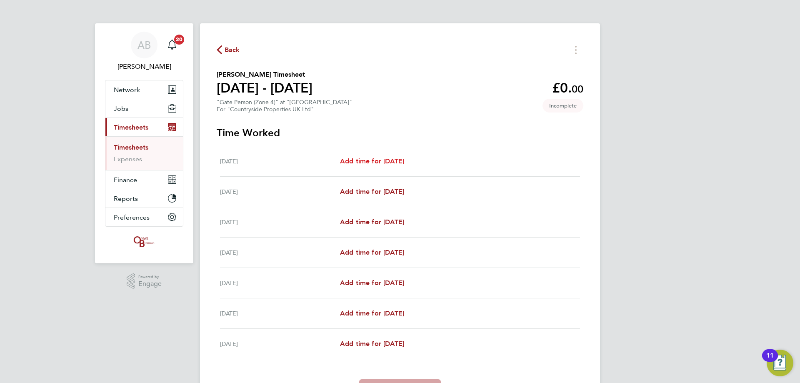
click at [385, 162] on span "Add time for [DATE]" at bounding box center [372, 161] width 64 height 8
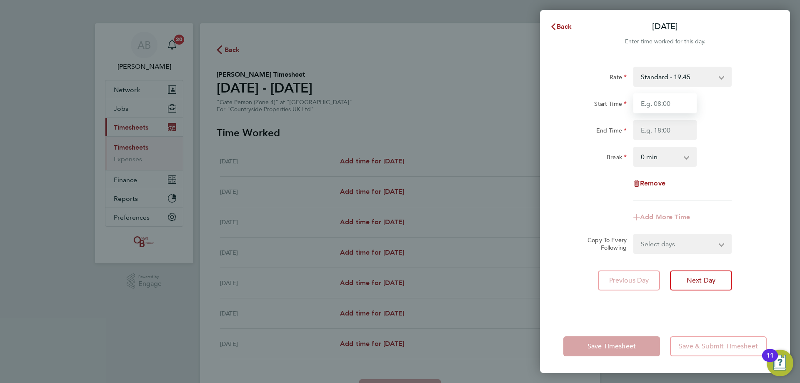
click at [659, 107] on input "Start Time" at bounding box center [664, 103] width 63 height 20
type input "08:00"
click at [666, 130] on input "End Time" at bounding box center [664, 130] width 63 height 20
type input "16:30"
drag, startPoint x: 665, startPoint y: 138, endPoint x: 667, endPoint y: 155, distance: 16.8
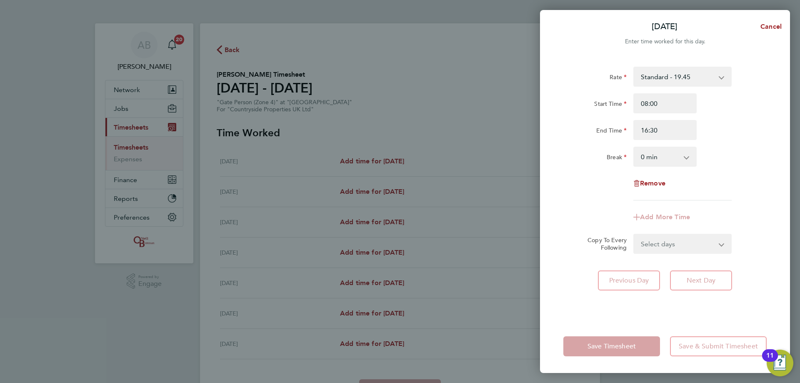
click at [667, 155] on select "0 min 15 min 30 min 45 min 60 min 75 min 90 min" at bounding box center [660, 156] width 52 height 18
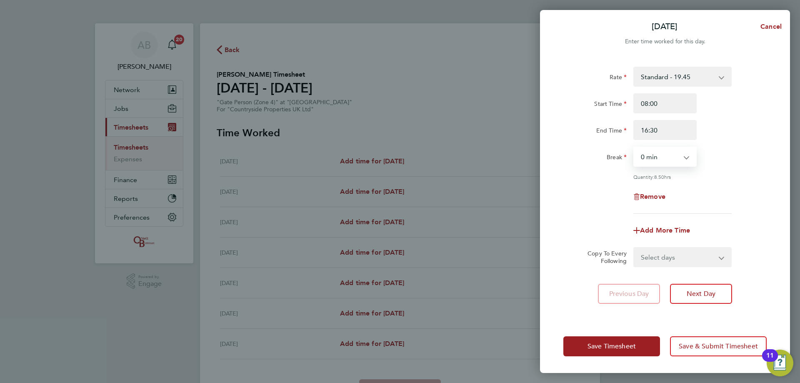
select select "30"
click at [634, 147] on select "0 min 15 min 30 min 45 min 60 min 75 min 90 min" at bounding box center [660, 156] width 52 height 18
click at [660, 256] on select "Select days Day Weekday (Mon-Fri) Weekend (Sat-Sun) [DATE] [DATE] [DATE] [DATE]…" at bounding box center [677, 257] width 87 height 18
select select "WEEKDAY"
click at [634, 248] on select "Select days Day Weekday (Mon-Fri) Weekend (Sat-Sun) [DATE] [DATE] [DATE] [DATE]…" at bounding box center [677, 257] width 87 height 18
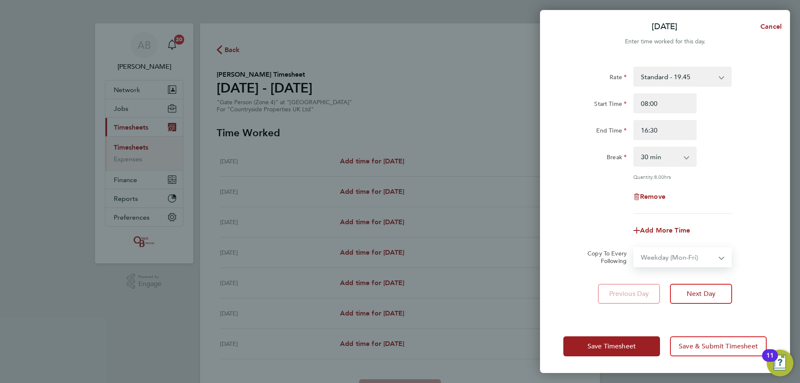
select select "[DATE]"
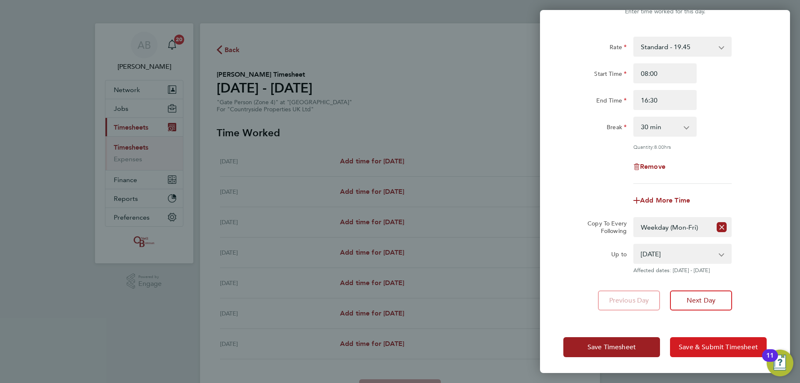
click at [689, 345] on span "Save & Submit Timesheet" at bounding box center [718, 347] width 79 height 8
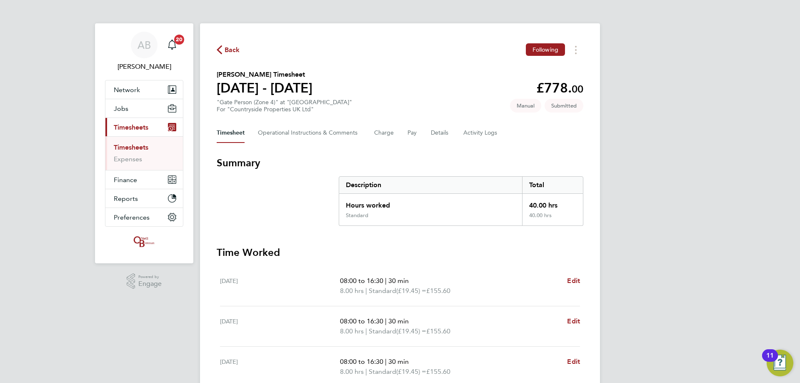
click at [116, 147] on link "Timesheets" at bounding box center [131, 147] width 35 height 8
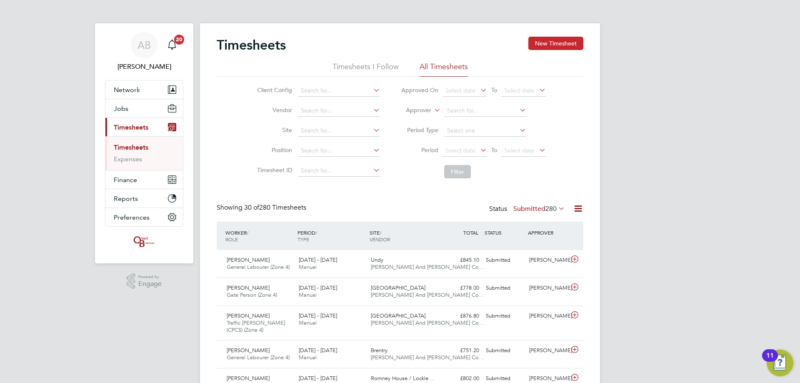
click at [548, 39] on button "New Timesheet" at bounding box center [555, 43] width 55 height 13
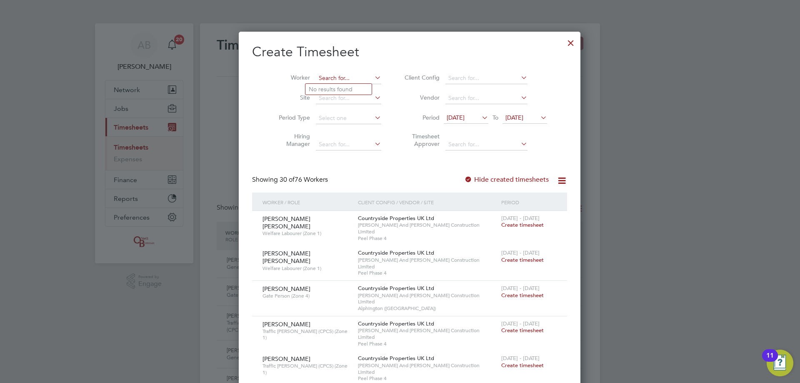
click at [321, 79] on input at bounding box center [348, 78] width 65 height 12
click at [324, 78] on input at bounding box center [348, 78] width 65 height 12
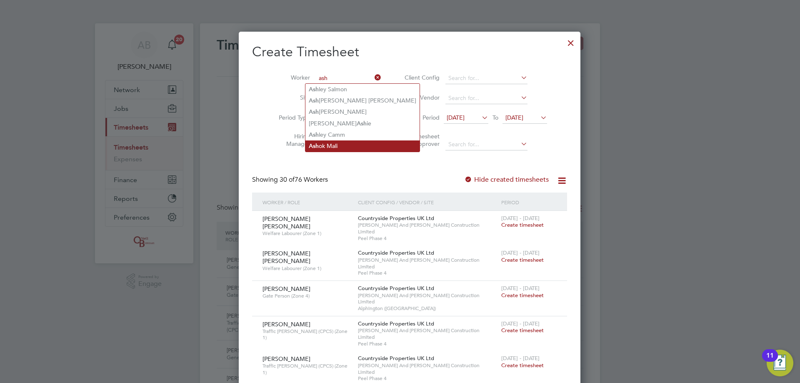
click at [319, 140] on li "Ash ok Mali" at bounding box center [362, 145] width 114 height 11
type input "Ashok Mali"
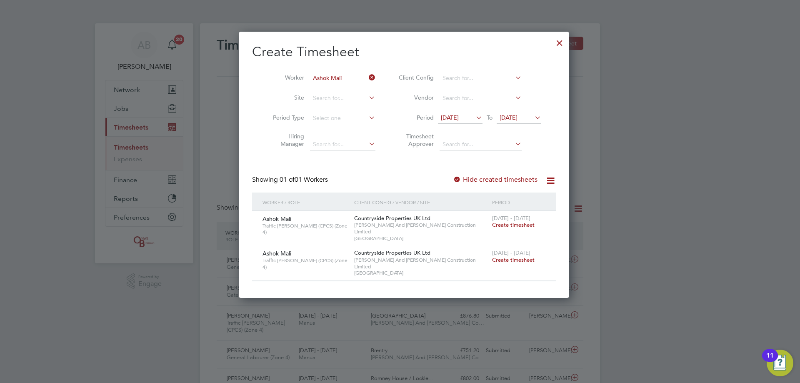
click at [504, 256] on span "Create timesheet" at bounding box center [513, 259] width 42 height 7
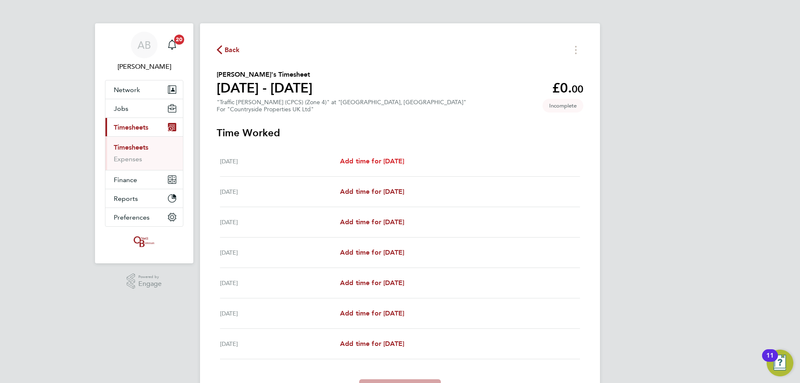
click at [379, 160] on span "Add time for [DATE]" at bounding box center [372, 161] width 64 height 8
select select "30"
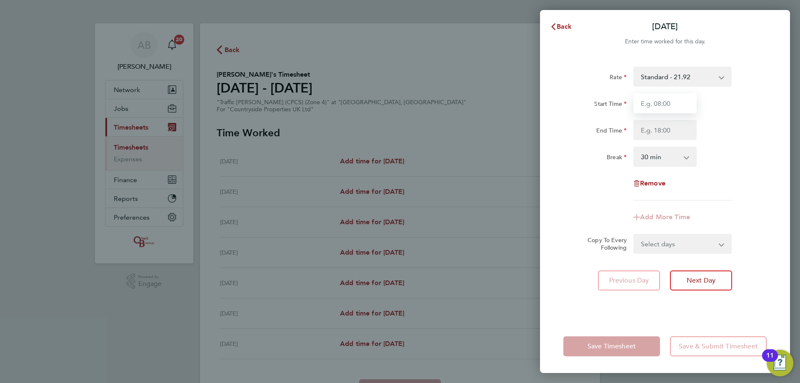
click at [683, 100] on input "Start Time" at bounding box center [664, 103] width 63 height 20
type input "08:00"
click at [672, 131] on input "End Time" at bounding box center [664, 130] width 63 height 20
type input "16:30"
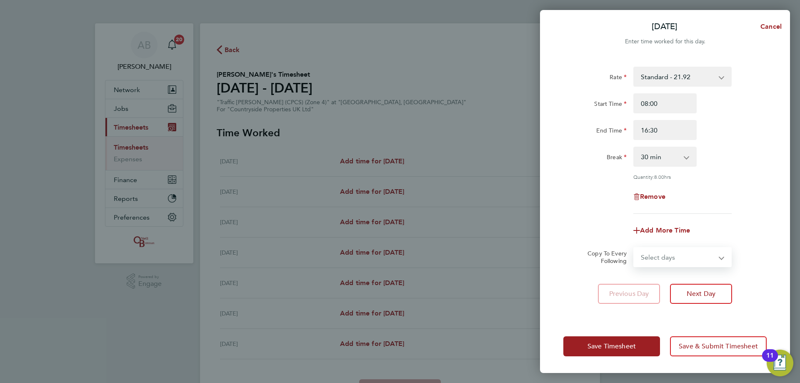
click at [661, 238] on form "Rate Standard - 21.92 Start Time 08:00 End Time 16:30 Break 0 min 15 min 30 min…" at bounding box center [664, 167] width 203 height 200
select select "WEEKDAY"
click at [634, 248] on select "Select days Day Weekday (Mon-Fri) Weekend (Sat-Sun) [DATE] [DATE] [DATE] [DATE]…" at bounding box center [677, 257] width 87 height 18
select select "[DATE]"
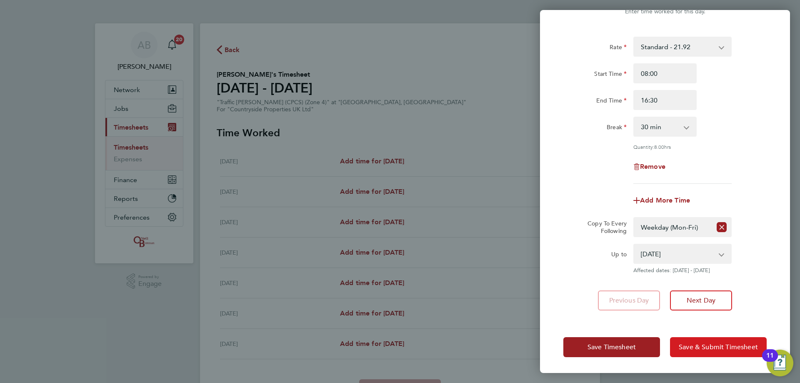
click at [710, 345] on span "Save & Submit Timesheet" at bounding box center [718, 347] width 79 height 8
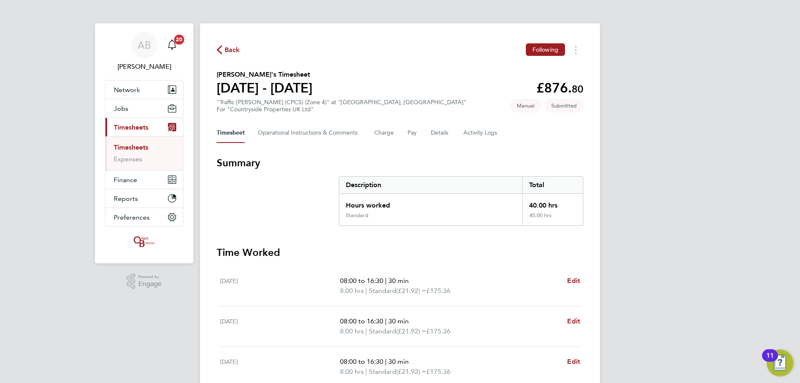
click at [137, 149] on link "Timesheets" at bounding box center [131, 147] width 35 height 8
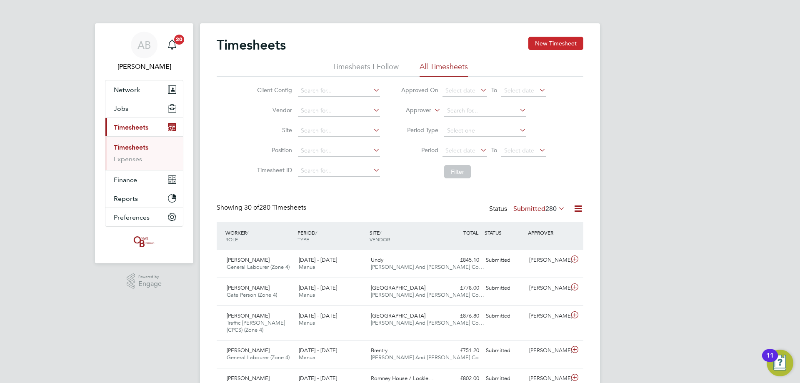
click at [561, 41] on button "New Timesheet" at bounding box center [555, 43] width 55 height 13
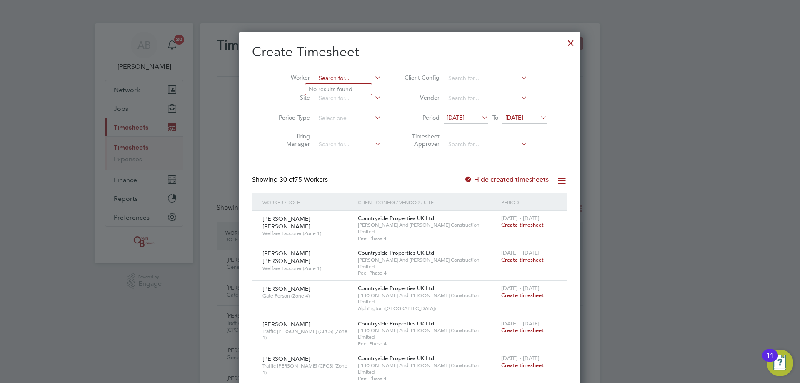
click at [329, 80] on input at bounding box center [348, 78] width 65 height 12
type input "aid"
click at [333, 80] on input at bounding box center [348, 78] width 65 height 12
click at [331, 103] on li "Sel win [PERSON_NAME]" at bounding box center [342, 100] width 74 height 11
type input "[PERSON_NAME]"
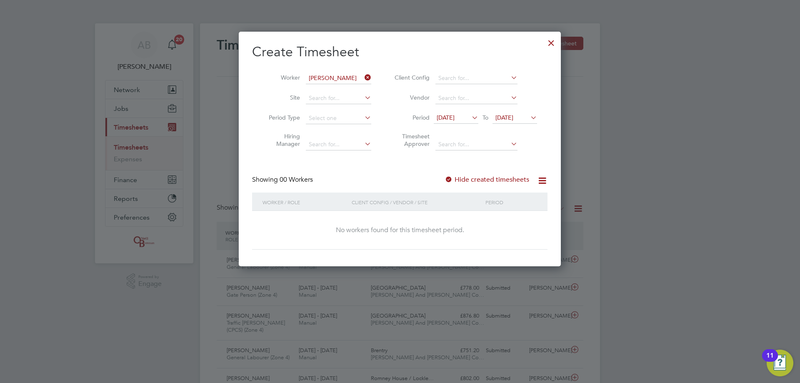
click at [726, 161] on div at bounding box center [400, 191] width 800 height 383
click at [550, 43] on div at bounding box center [551, 40] width 15 height 15
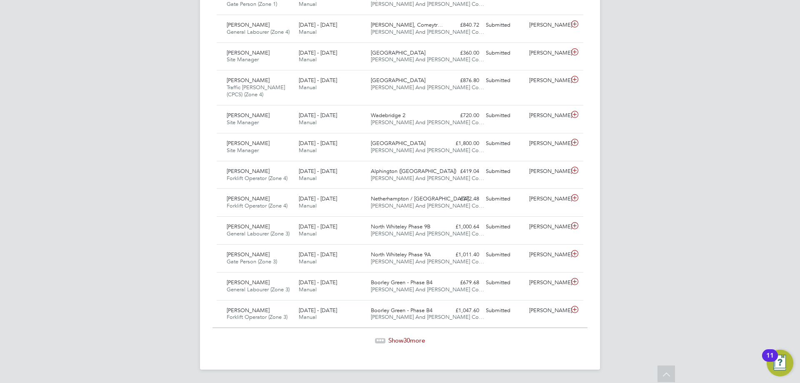
click at [381, 342] on div at bounding box center [380, 340] width 10 height 5
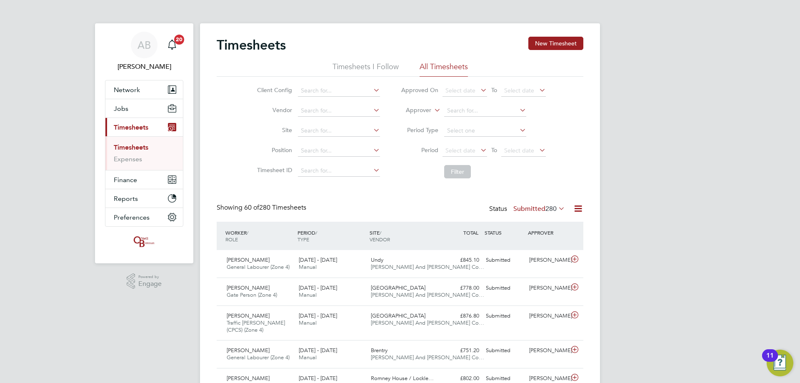
click at [137, 147] on link "Timesheets" at bounding box center [131, 147] width 35 height 8
click at [554, 43] on button "New Timesheet" at bounding box center [555, 43] width 55 height 13
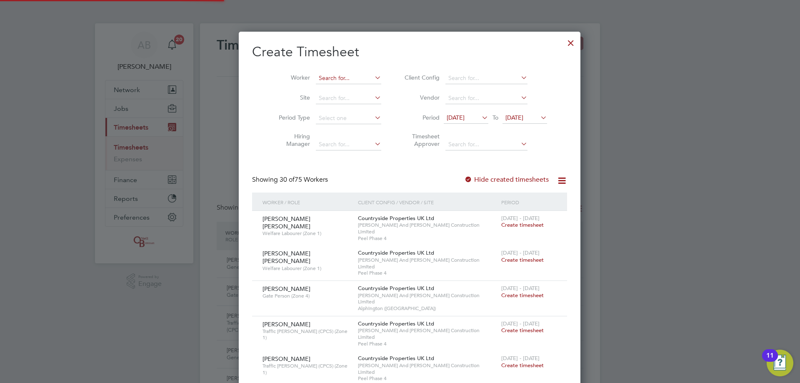
click at [330, 80] on input at bounding box center [348, 78] width 65 height 12
click at [331, 92] on li "[PERSON_NAME]" at bounding box center [341, 89] width 72 height 11
type input "[PERSON_NAME]"
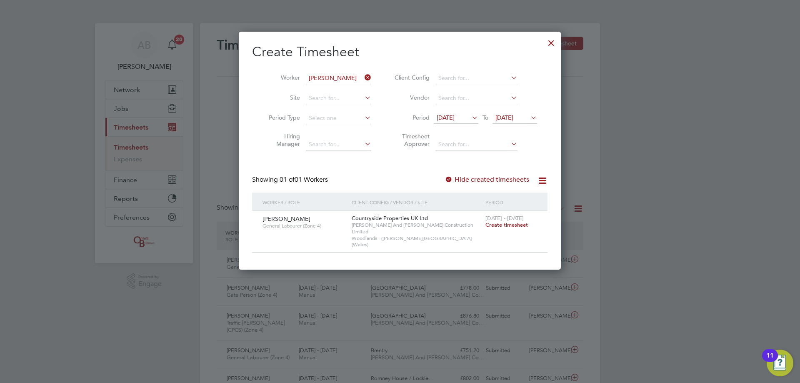
click at [503, 222] on span "Create timesheet" at bounding box center [506, 224] width 42 height 7
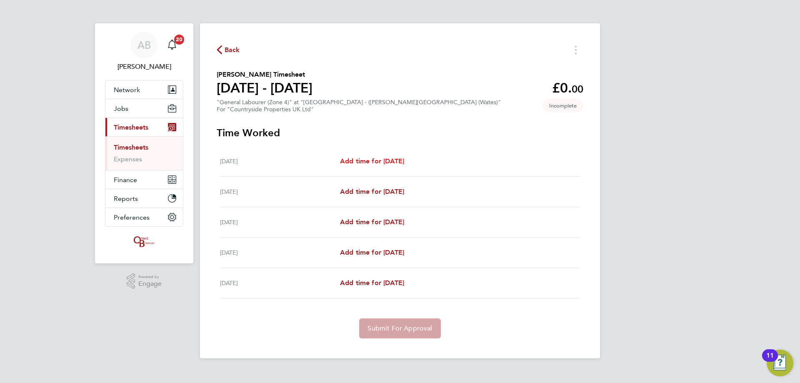
click at [389, 160] on span "Add time for [DATE]" at bounding box center [372, 161] width 64 height 8
select select "30"
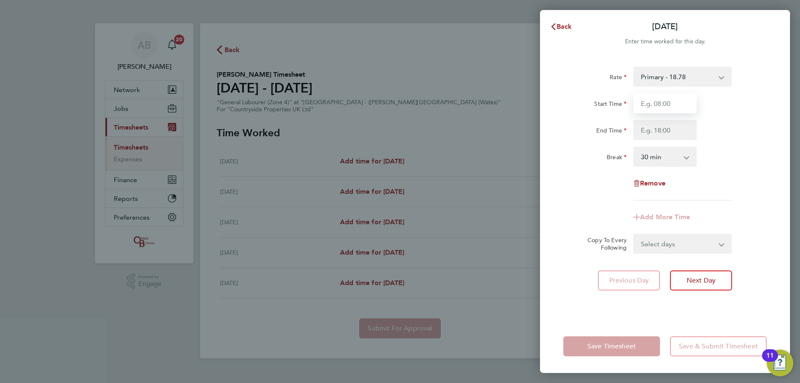
click at [666, 105] on input "Start Time" at bounding box center [664, 103] width 63 height 20
type input "08:00"
click at [666, 133] on input "End Time" at bounding box center [664, 130] width 63 height 20
type input "16:30"
click at [671, 239] on form "Rate Primary - 18.78 Start Time 08:00 End Time 16:30 Break 0 min 15 min 30 min …" at bounding box center [664, 160] width 203 height 187
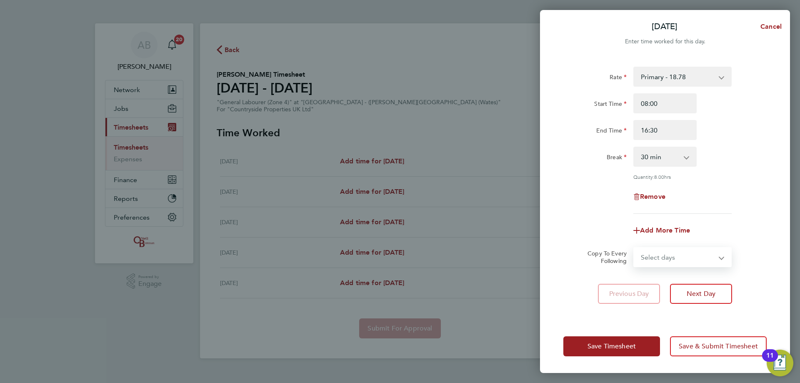
select select "FRI"
click at [634, 248] on select "Select days Day [DATE] [DATE] [DATE] [DATE]" at bounding box center [677, 257] width 87 height 18
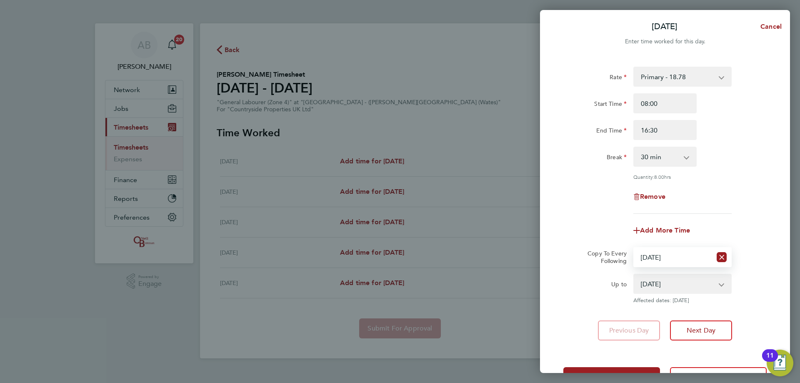
scroll to position [30, 0]
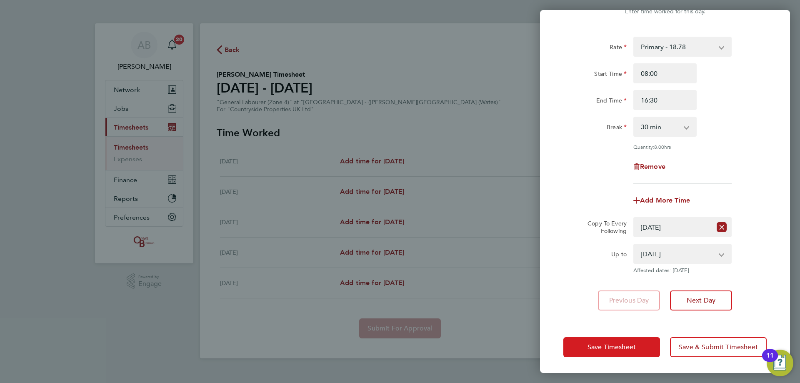
click at [612, 351] on button "Save Timesheet" at bounding box center [611, 347] width 97 height 20
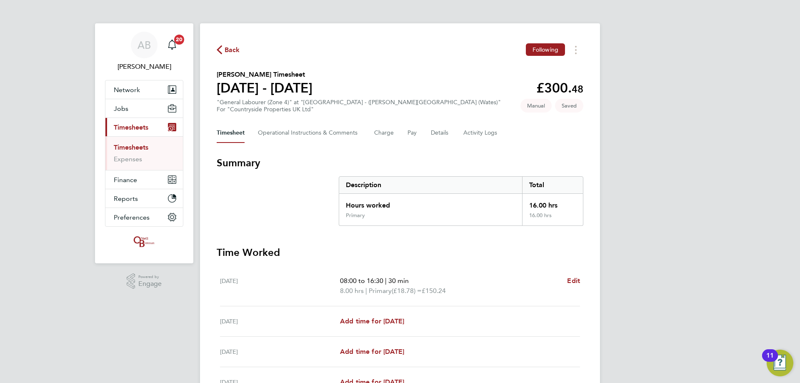
scroll to position [128, 0]
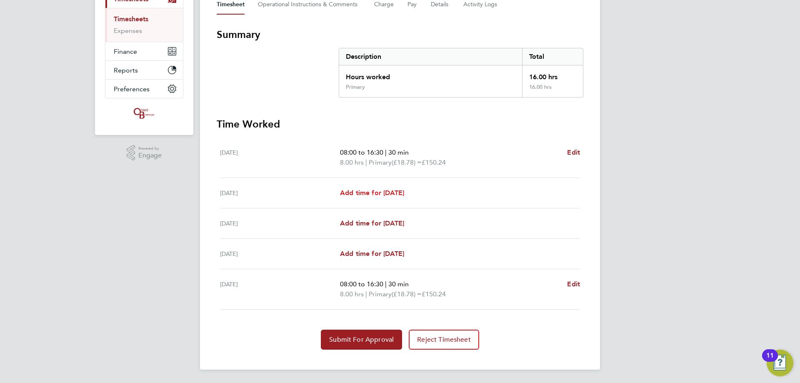
click at [399, 191] on span "Add time for [DATE]" at bounding box center [372, 193] width 64 height 8
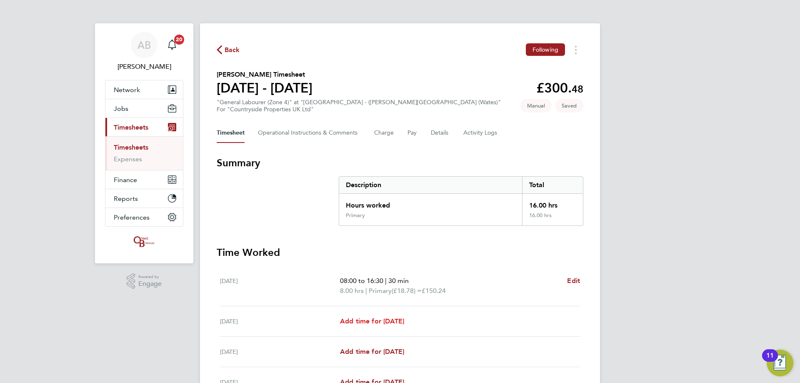
select select "30"
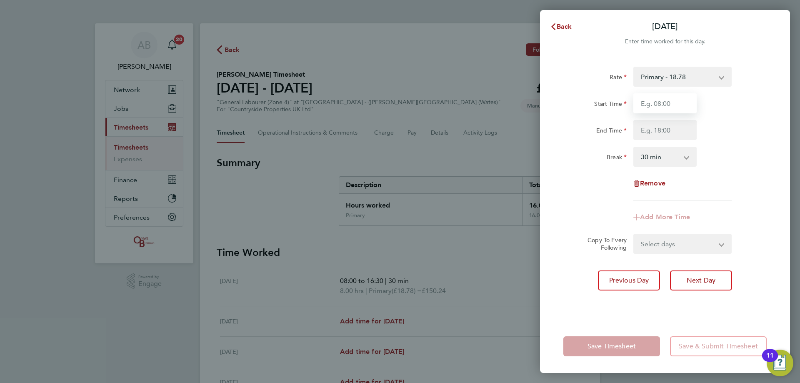
click at [663, 100] on input "Start Time" at bounding box center [664, 103] width 63 height 20
type input "08:00"
drag, startPoint x: 667, startPoint y: 112, endPoint x: 670, endPoint y: 127, distance: 14.8
click at [670, 127] on input "End Time" at bounding box center [664, 130] width 63 height 20
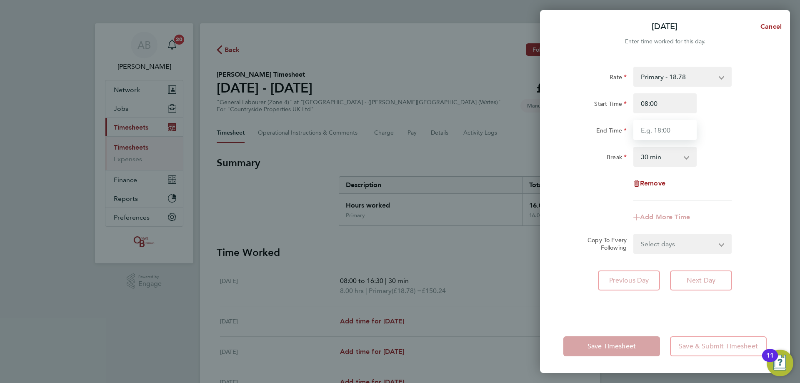
type input "16:30"
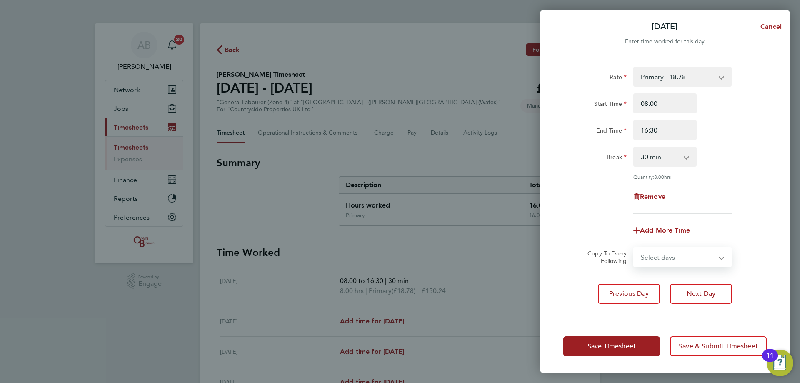
click at [668, 242] on form "Rate Primary - 18.78 Start Time 08:00 End Time 16:30 Break 0 min 15 min 30 min …" at bounding box center [664, 167] width 203 height 200
select select "WED"
click at [634, 248] on select "Select days Day [DATE] [DATE] [DATE]" at bounding box center [677, 257] width 87 height 18
select select "[DATE]"
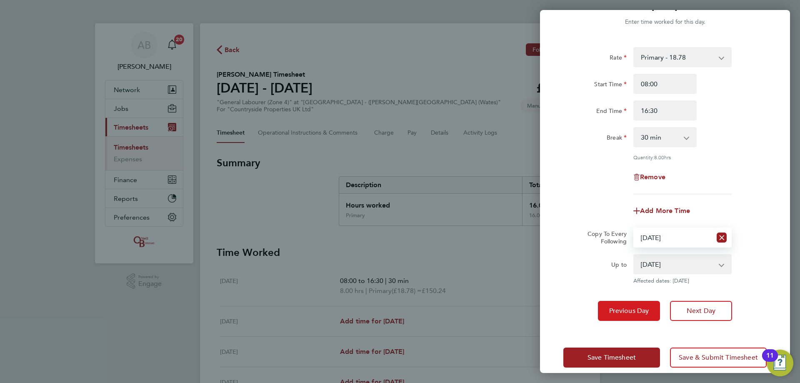
scroll to position [30, 0]
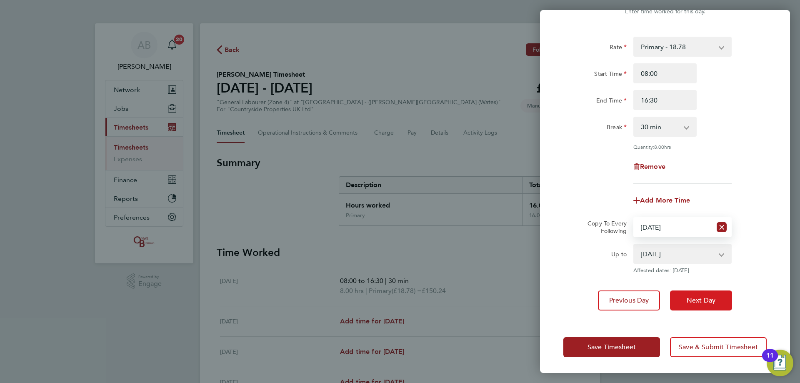
click at [692, 302] on span "Next Day" at bounding box center [700, 300] width 29 height 8
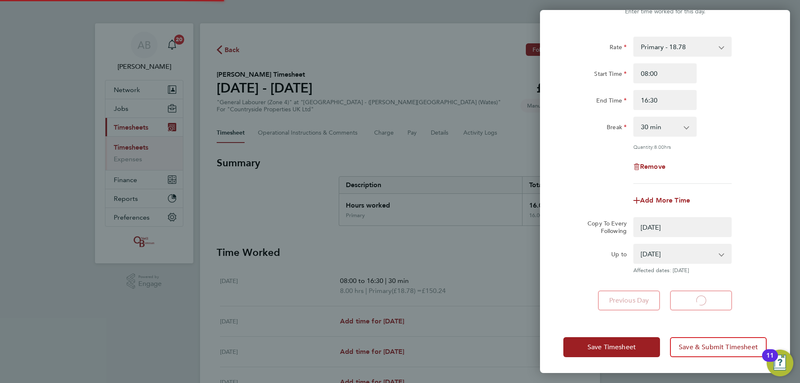
select select "0: null"
select select "30"
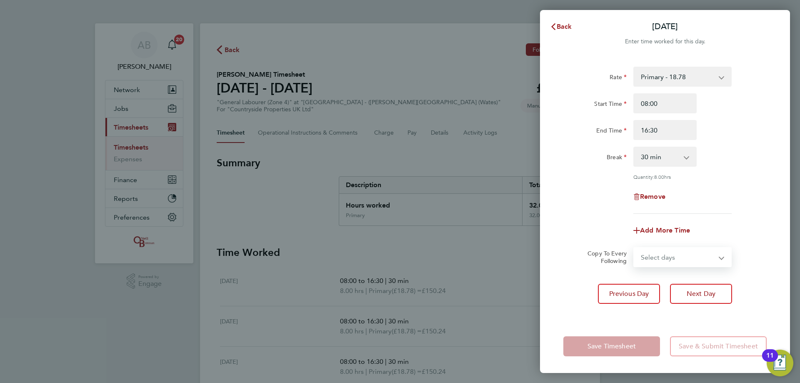
click at [663, 259] on select "Select days Day [DATE] [DATE]" at bounding box center [677, 257] width 87 height 18
select select "THU"
click at [634, 248] on select "Select days Day [DATE] [DATE]" at bounding box center [677, 257] width 87 height 18
select select "[DATE]"
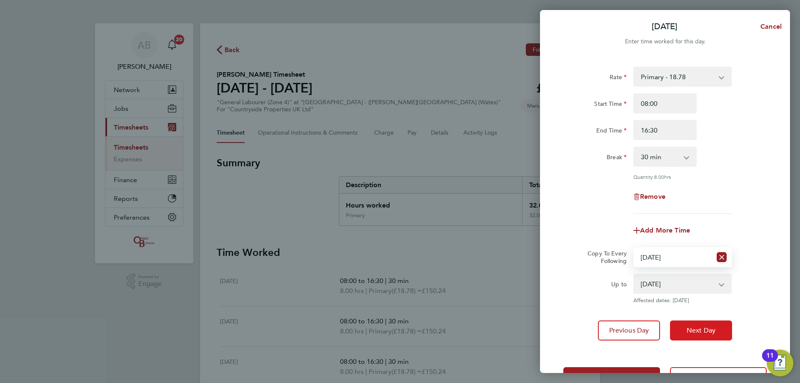
click at [700, 329] on span "Next Day" at bounding box center [700, 330] width 29 height 8
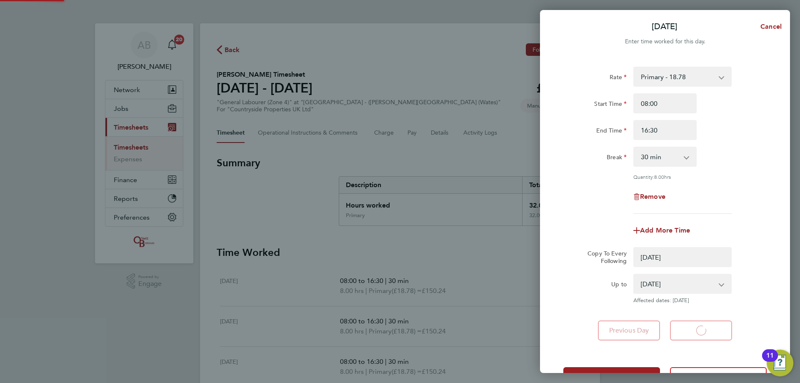
select select "0: null"
select select "30"
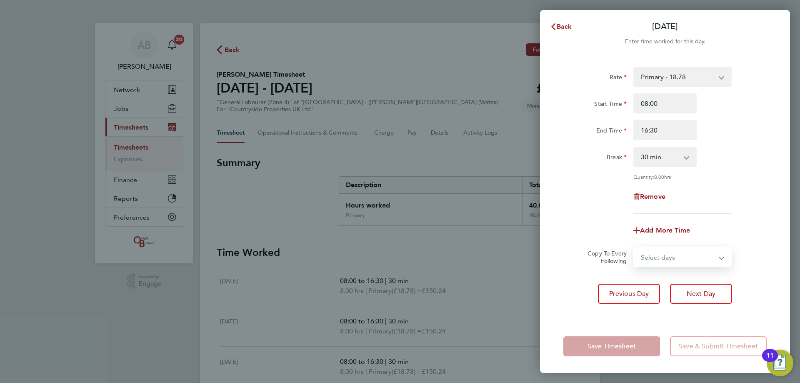
click at [685, 257] on select "Select days [DATE]" at bounding box center [677, 257] width 87 height 18
select select "FRI"
click at [634, 248] on select "Select days [DATE]" at bounding box center [677, 257] width 87 height 18
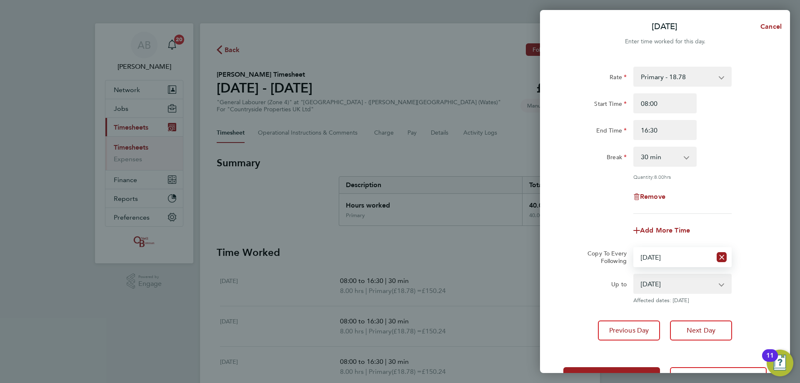
scroll to position [30, 0]
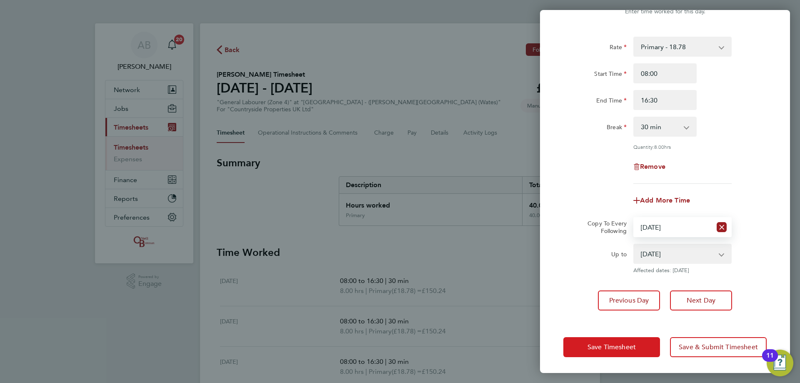
click at [610, 344] on span "Save Timesheet" at bounding box center [611, 347] width 48 height 8
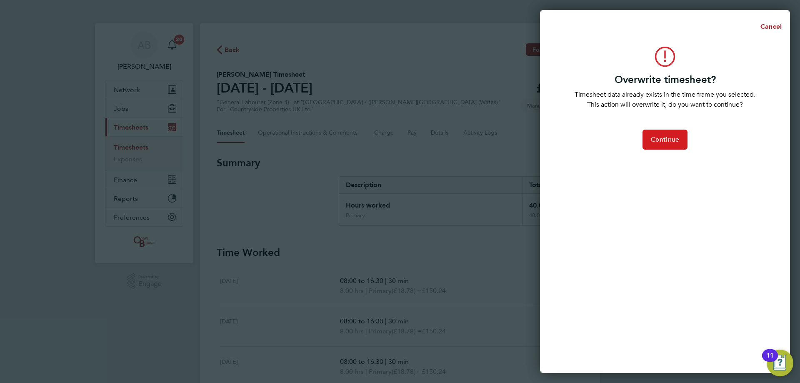
click at [662, 148] on button "Continue" at bounding box center [664, 140] width 45 height 20
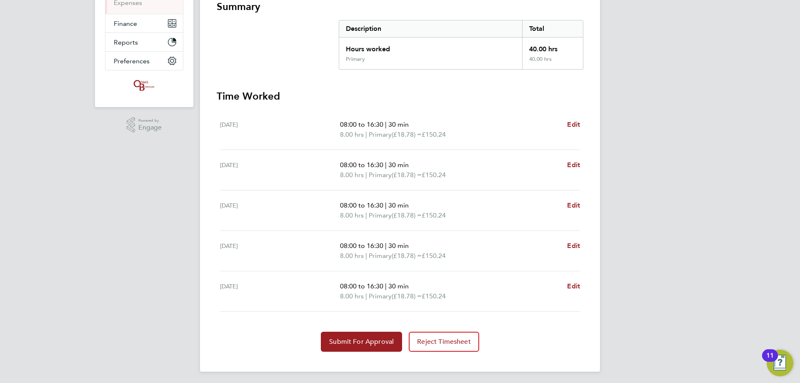
scroll to position [158, 0]
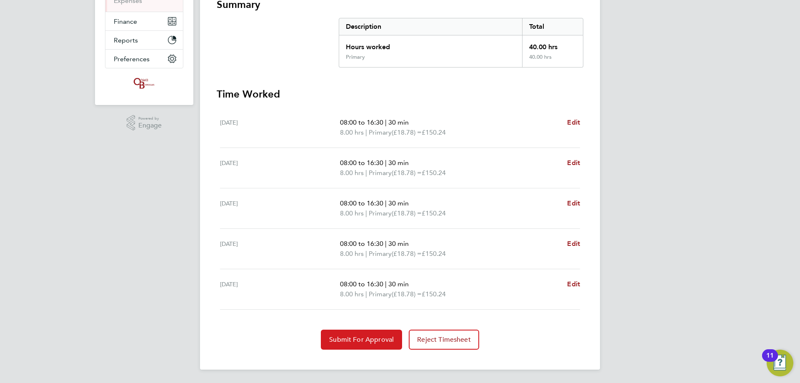
click at [349, 338] on span "Submit For Approval" at bounding box center [361, 339] width 65 height 8
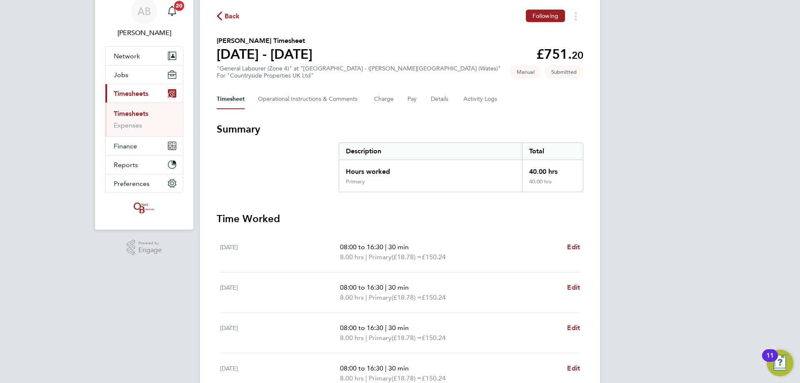
scroll to position [33, 0]
click at [142, 112] on link "Timesheets" at bounding box center [131, 114] width 35 height 8
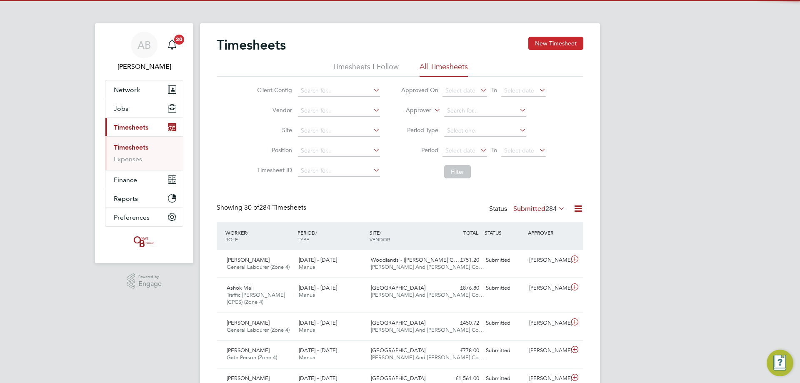
scroll to position [21, 72]
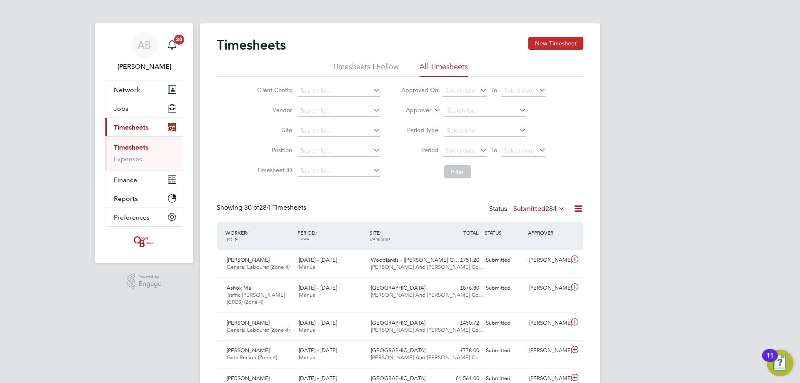
click at [551, 40] on button "New Timesheet" at bounding box center [555, 43] width 55 height 13
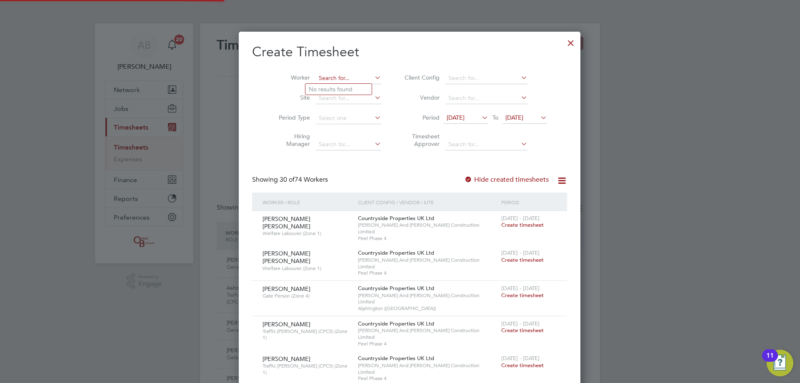
click at [334, 73] on input at bounding box center [348, 78] width 65 height 12
click at [339, 111] on li "[PERSON_NAME]" at bounding box center [356, 111] width 103 height 11
type input "[PERSON_NAME]"
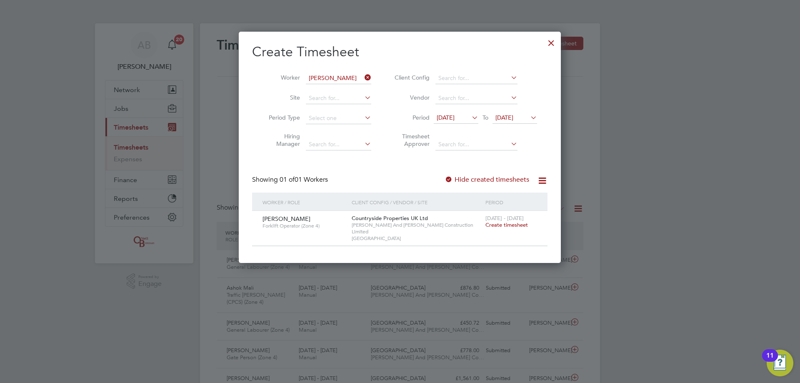
click at [523, 223] on span "Create timesheet" at bounding box center [506, 224] width 42 height 7
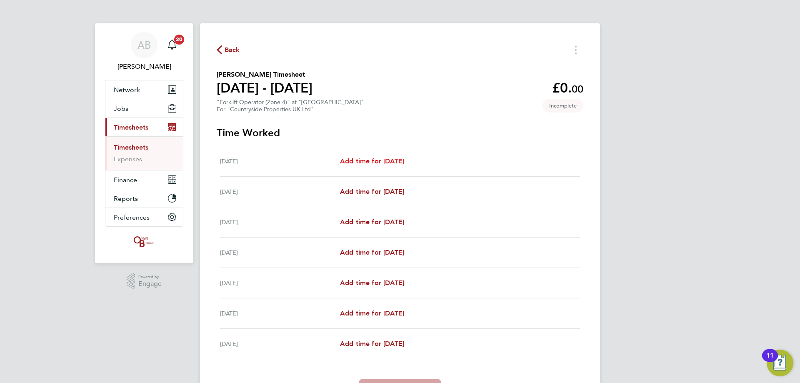
click at [396, 162] on span "Add time for [DATE]" at bounding box center [372, 161] width 64 height 8
select select "30"
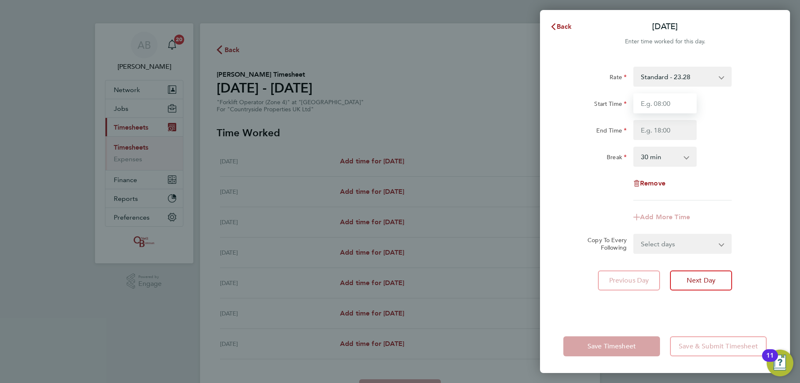
click at [649, 104] on input "Start Time" at bounding box center [664, 103] width 63 height 20
type input "08:00"
click at [664, 131] on input "End Time" at bounding box center [664, 130] width 63 height 20
type input "16:30"
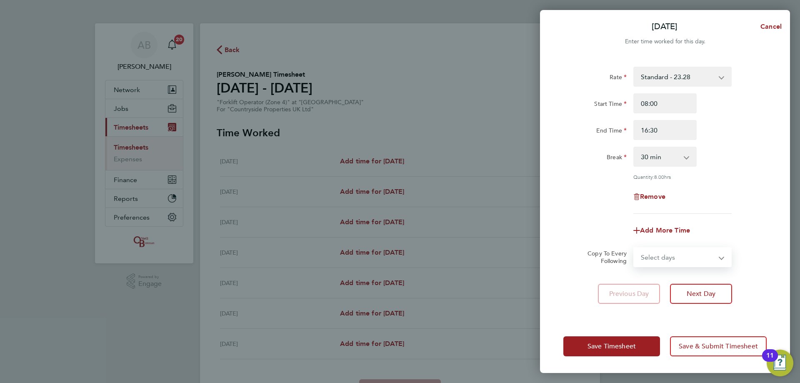
click at [656, 247] on div "Select days Day Weekday (Mon-Fri) Weekend (Sat-Sun) [DATE] [DATE] [DATE] [DATE]…" at bounding box center [682, 257] width 98 height 20
select select "DAY"
click at [634, 248] on select "Select days Day Weekday (Mon-Fri) Weekend (Sat-Sun) [DATE] [DATE] [DATE] [DATE]…" at bounding box center [677, 257] width 87 height 18
select select "[DATE]"
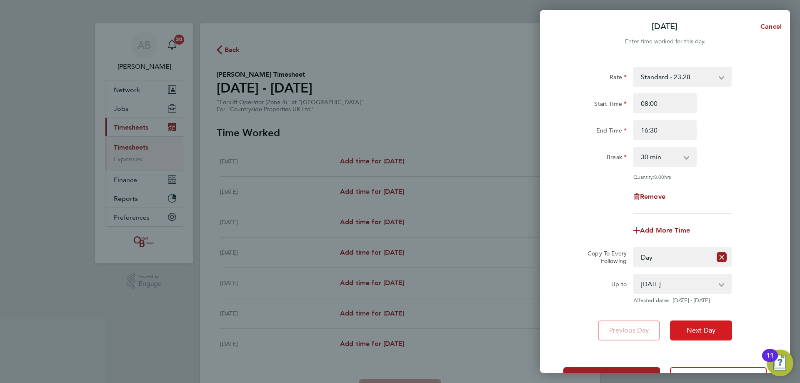
click at [703, 327] on span "Next Day" at bounding box center [700, 330] width 29 height 8
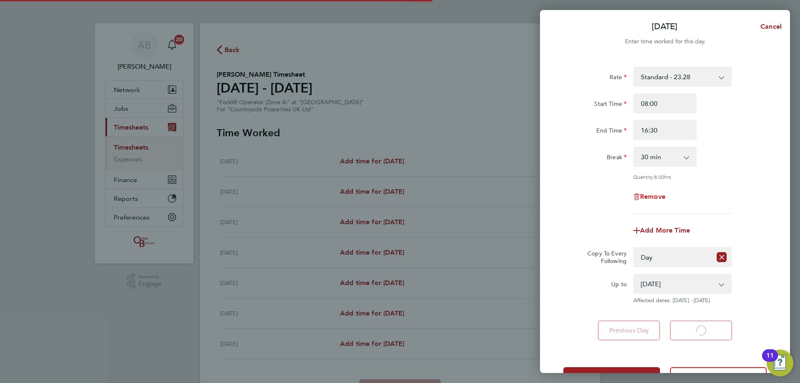
select select "30"
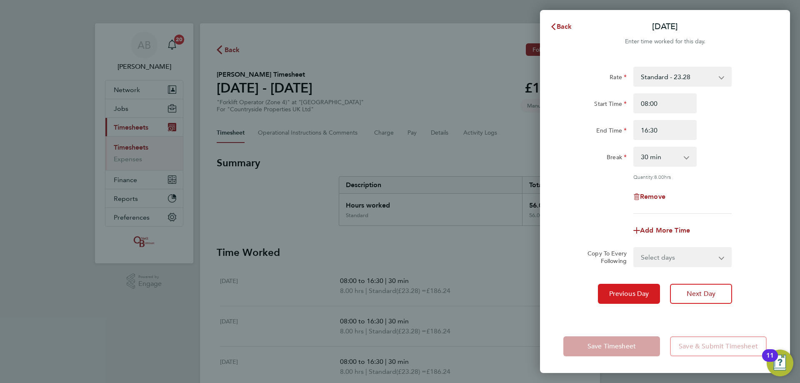
click at [623, 290] on span "Previous Day" at bounding box center [629, 293] width 40 height 8
select select "30"
click at [561, 25] on span "Back" at bounding box center [563, 26] width 15 height 8
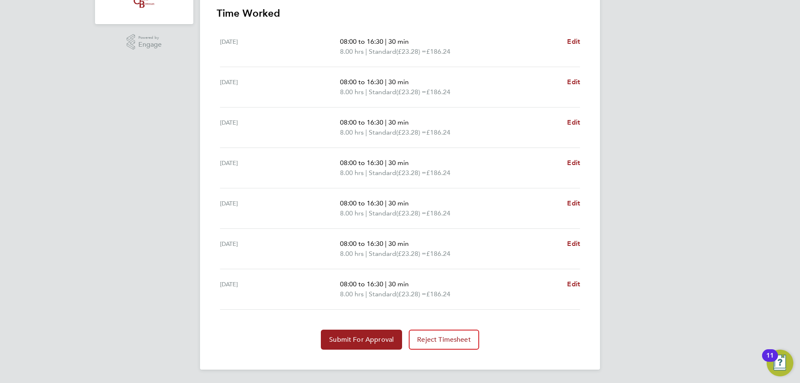
scroll to position [156, 0]
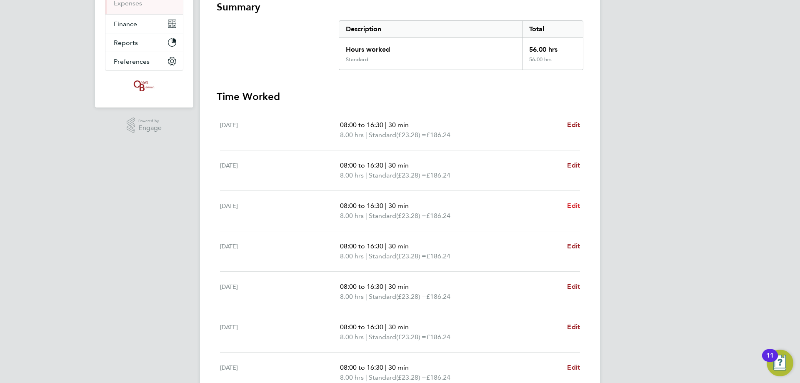
click at [576, 207] on span "Edit" at bounding box center [573, 206] width 13 height 8
select select "30"
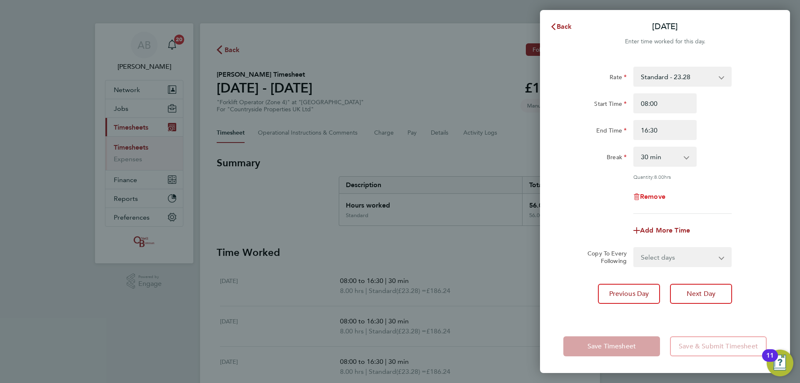
click at [645, 197] on span "Remove" at bounding box center [652, 196] width 25 height 8
select select "null"
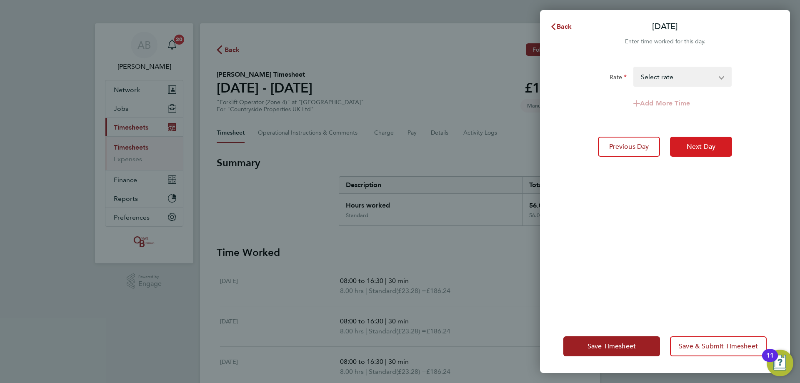
click at [696, 147] on span "Next Day" at bounding box center [700, 146] width 29 height 8
select select "30"
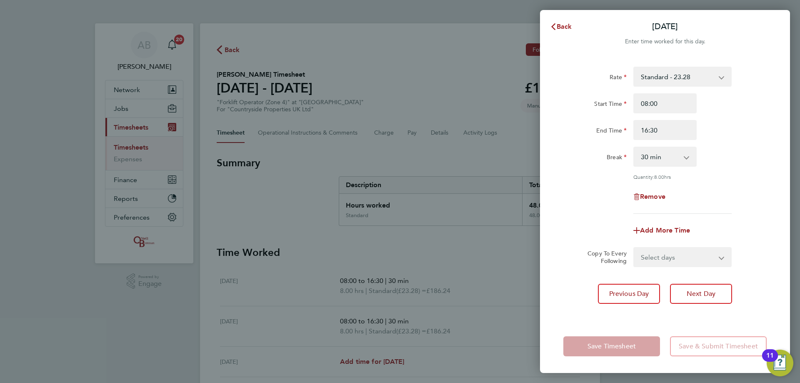
click at [652, 191] on div "Remove" at bounding box center [665, 197] width 70 height 20
click at [653, 194] on span "Remove" at bounding box center [652, 196] width 25 height 8
select select "null"
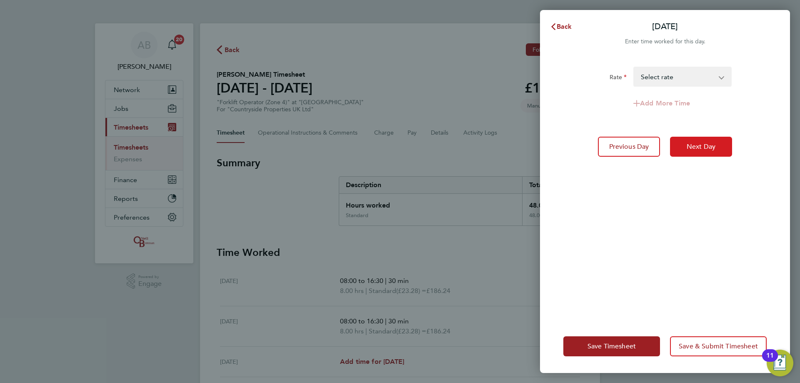
click at [697, 146] on span "Next Day" at bounding box center [700, 146] width 29 height 8
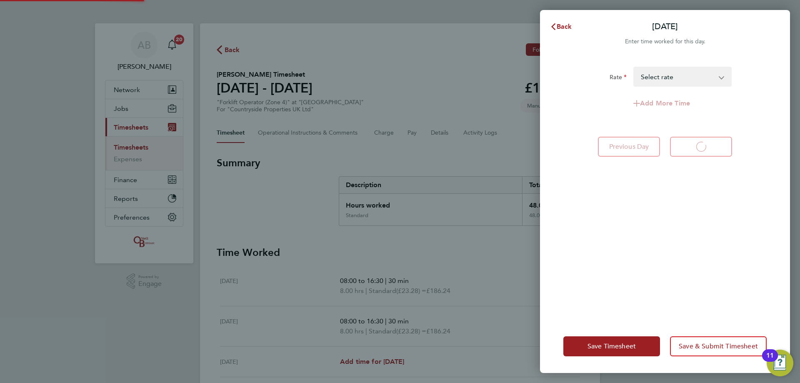
select select "30"
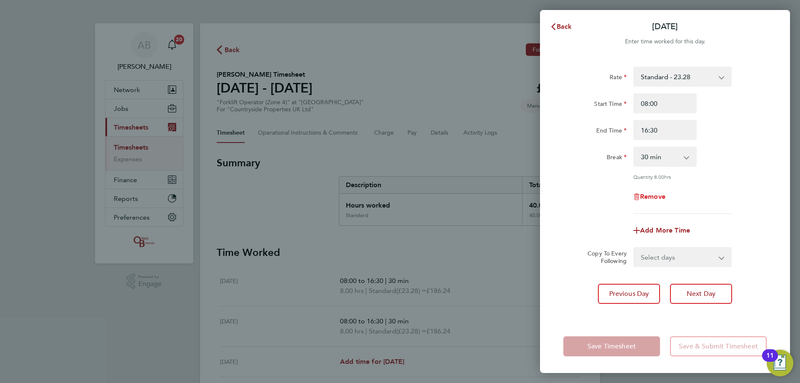
click at [654, 198] on span "Remove" at bounding box center [652, 196] width 25 height 8
select select "null"
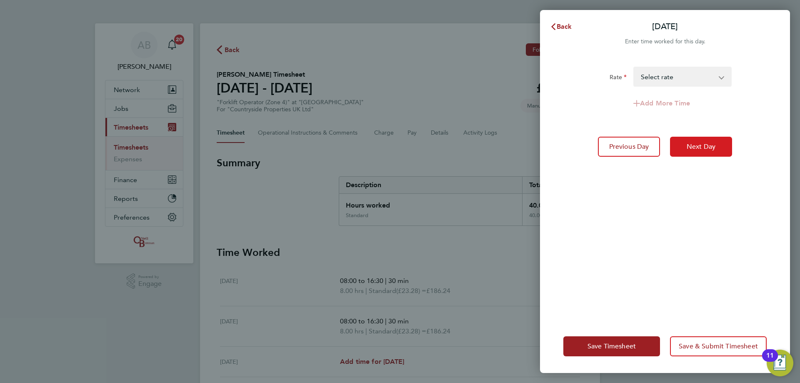
click at [686, 147] on span "Next Day" at bounding box center [700, 146] width 29 height 8
select select "30"
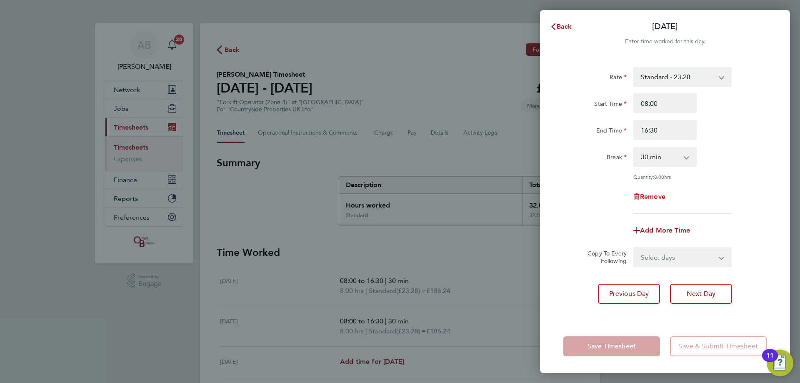
click at [649, 199] on span "Remove" at bounding box center [652, 196] width 25 height 8
select select "null"
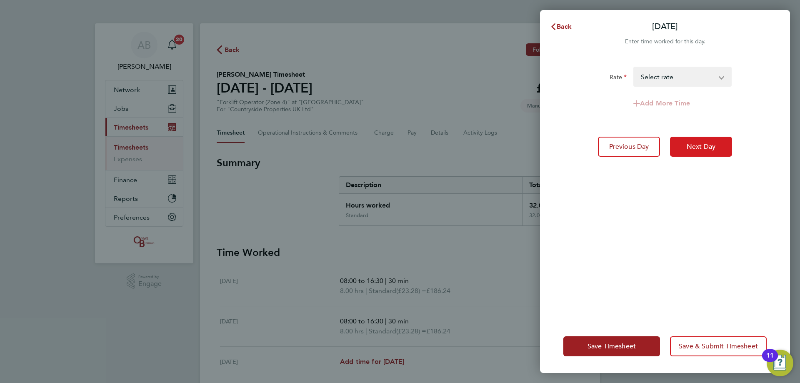
click at [699, 145] on span "Next Day" at bounding box center [700, 146] width 29 height 8
select select "30"
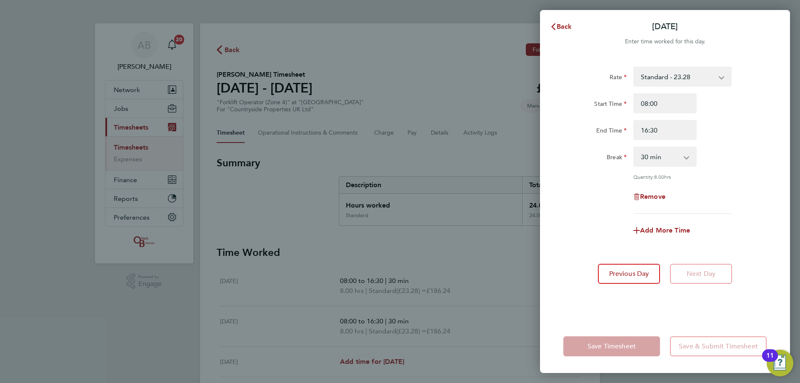
click at [661, 201] on div "Remove" at bounding box center [665, 197] width 70 height 20
click at [661, 195] on span "Remove" at bounding box center [652, 196] width 25 height 8
select select "null"
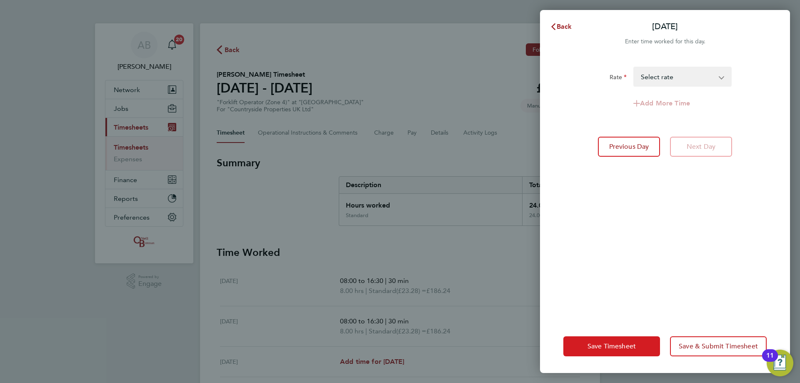
click at [626, 346] on span "Save Timesheet" at bounding box center [611, 346] width 48 height 8
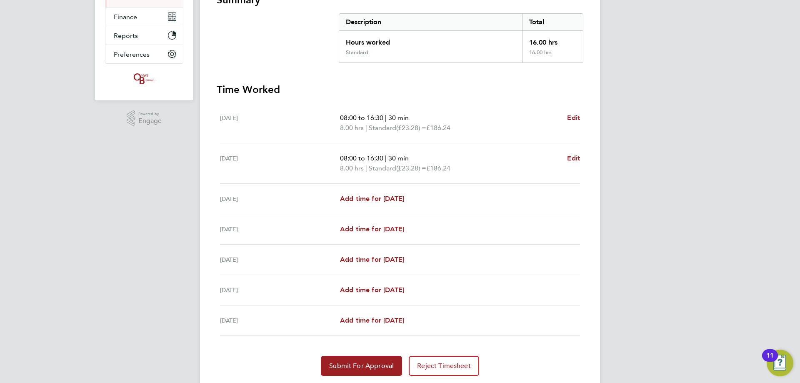
scroll to position [167, 0]
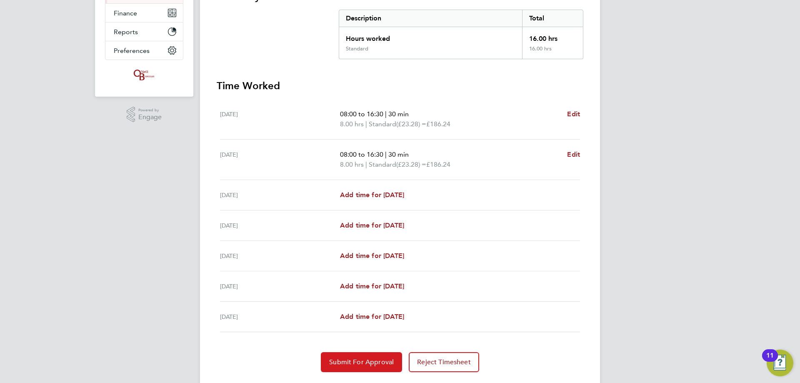
click at [349, 358] on span "Submit For Approval" at bounding box center [361, 362] width 65 height 8
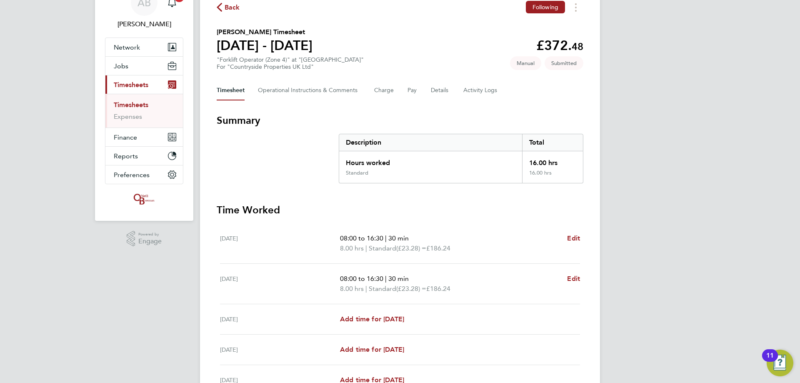
scroll to position [42, 0]
click at [134, 107] on link "Timesheets" at bounding box center [131, 106] width 35 height 8
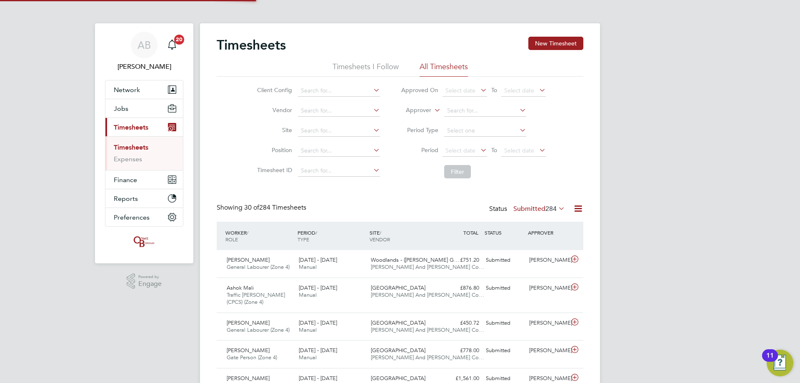
scroll to position [4, 4]
click at [539, 39] on button "New Timesheet" at bounding box center [555, 43] width 55 height 13
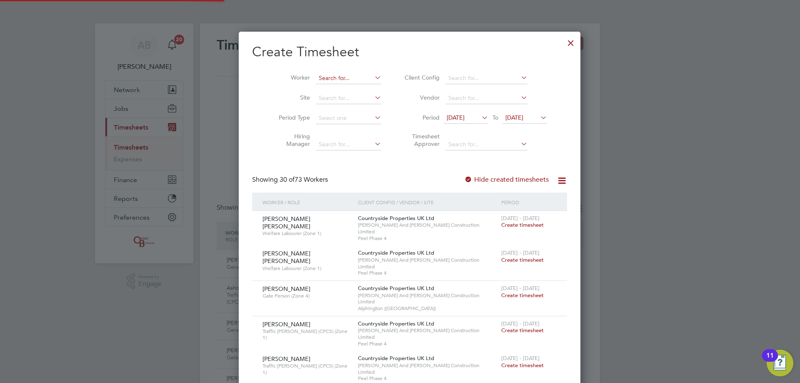
click at [337, 82] on input at bounding box center [348, 78] width 65 height 12
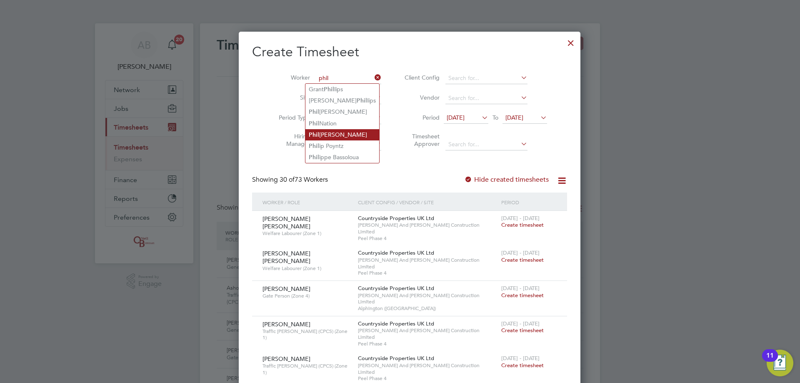
click at [329, 136] on li "[PERSON_NAME]" at bounding box center [342, 134] width 74 height 11
type input "[PERSON_NAME]"
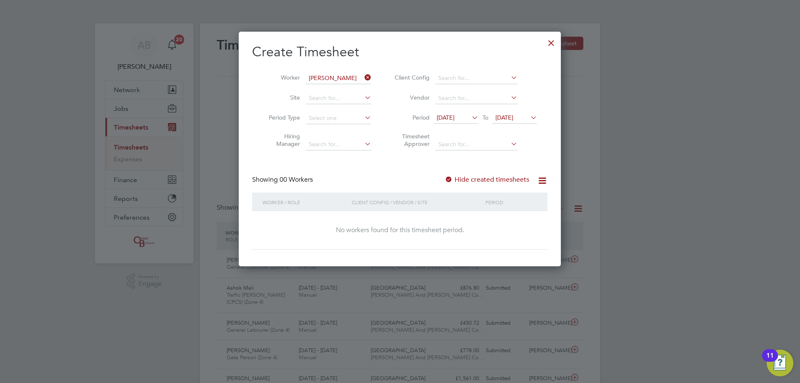
click at [363, 79] on icon at bounding box center [363, 78] width 0 height 12
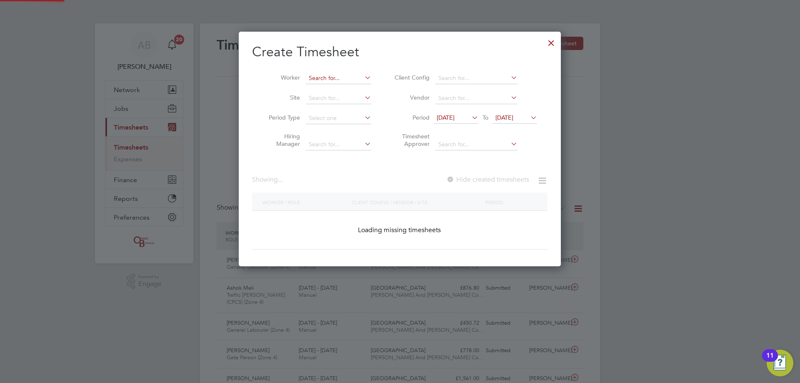
click at [333, 80] on input at bounding box center [338, 78] width 65 height 12
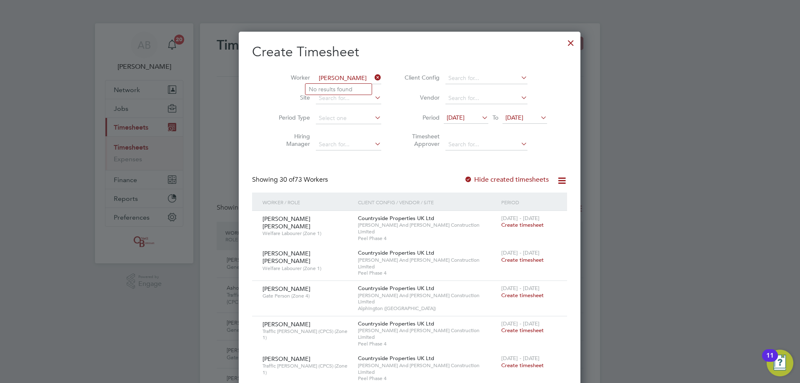
click at [331, 81] on input "[PERSON_NAME]" at bounding box center [348, 78] width 65 height 12
type input "r"
click at [335, 92] on li "[PERSON_NAME]" at bounding box center [356, 89] width 103 height 11
type input "[PERSON_NAME]"
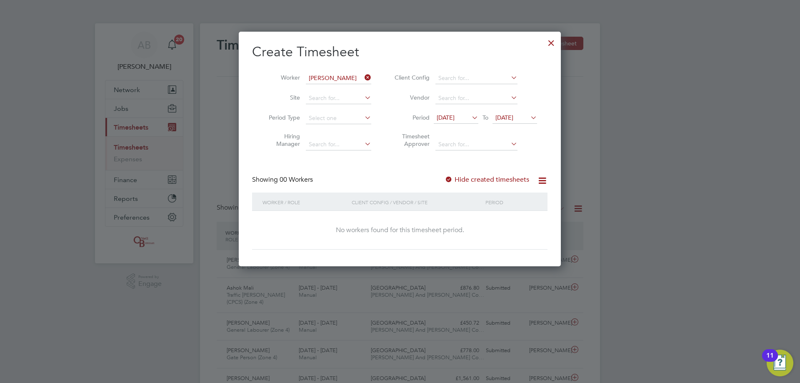
click at [363, 79] on icon at bounding box center [363, 78] width 0 height 12
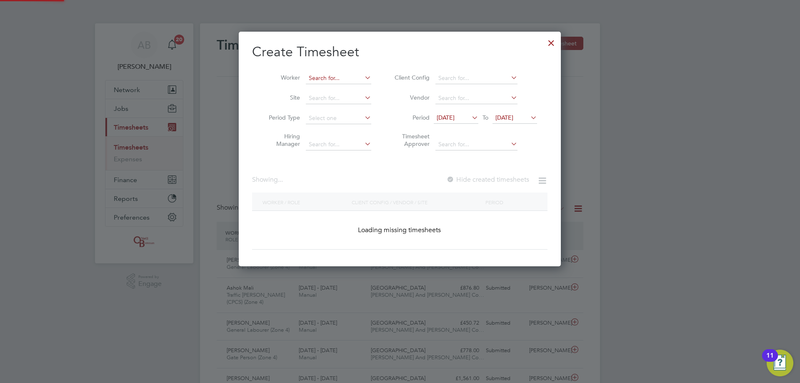
click at [334, 80] on input at bounding box center [338, 78] width 65 height 12
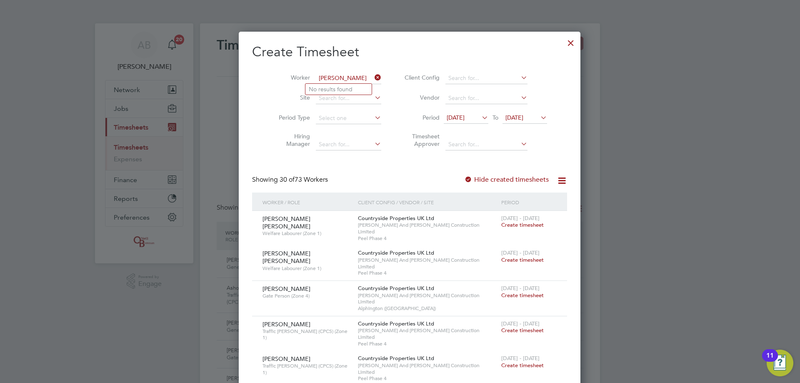
type input "[PERSON_NAME]"
